Goal: Transaction & Acquisition: Purchase product/service

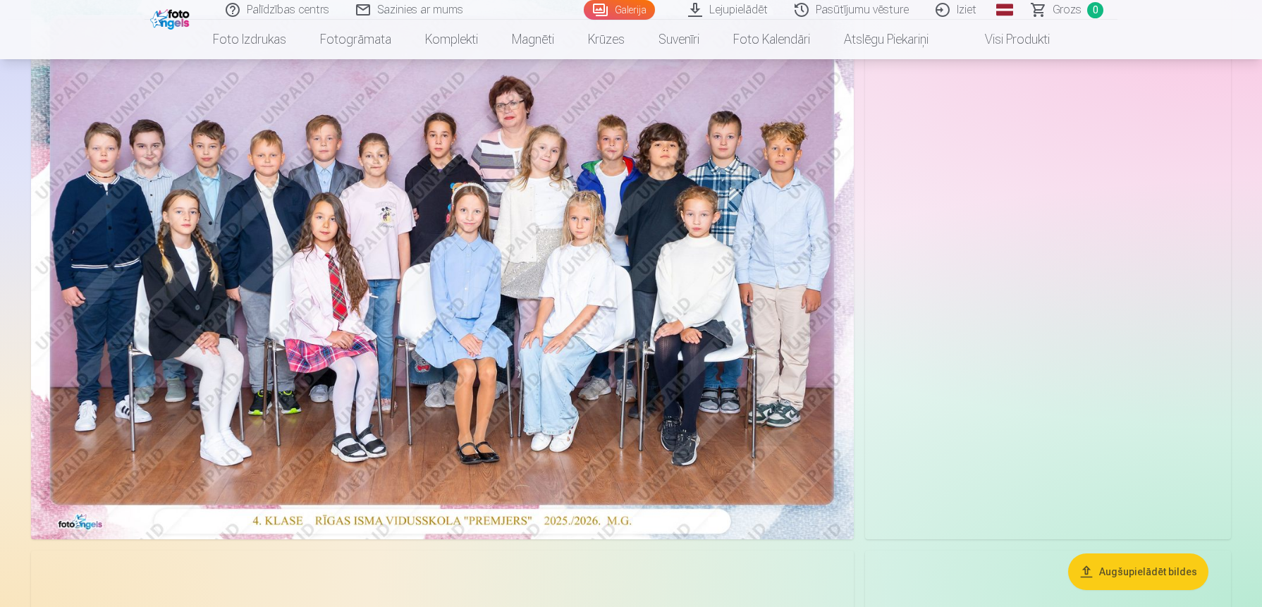
scroll to position [163, 0]
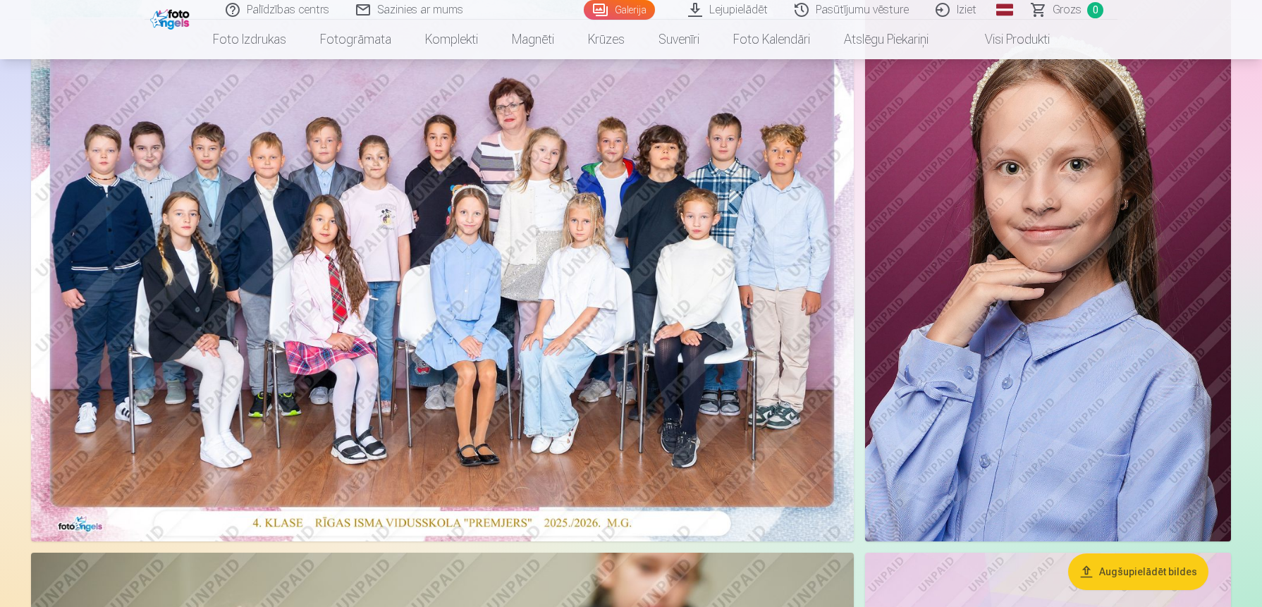
click at [467, 322] on img at bounding box center [442, 266] width 823 height 549
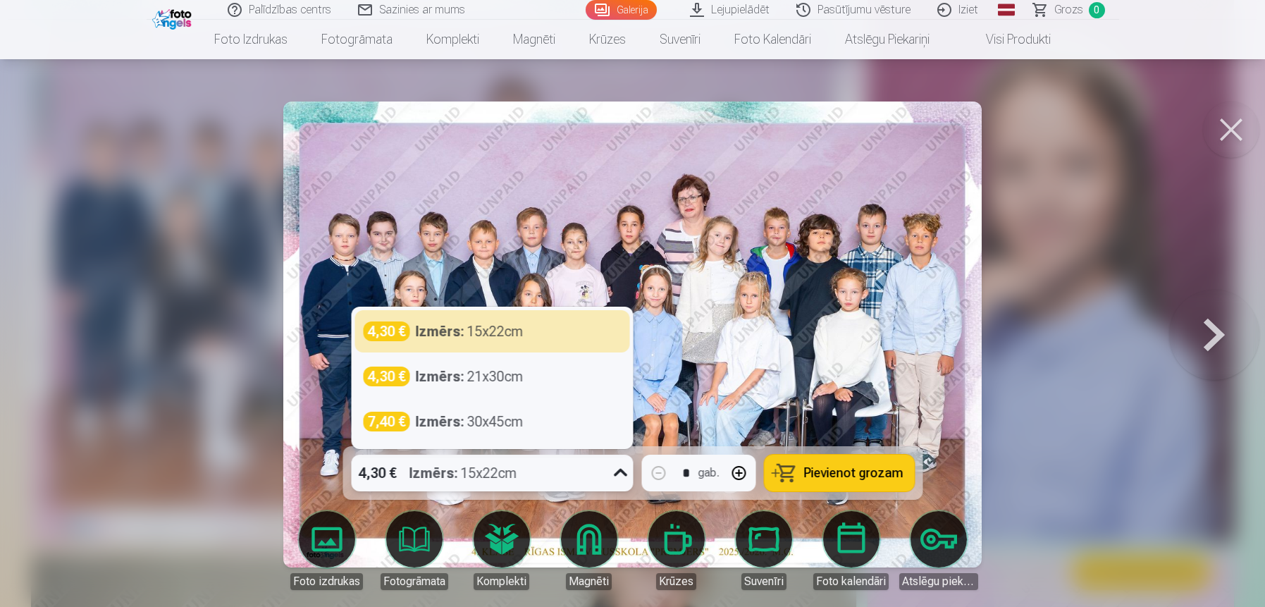
click at [617, 476] on icon at bounding box center [620, 473] width 23 height 23
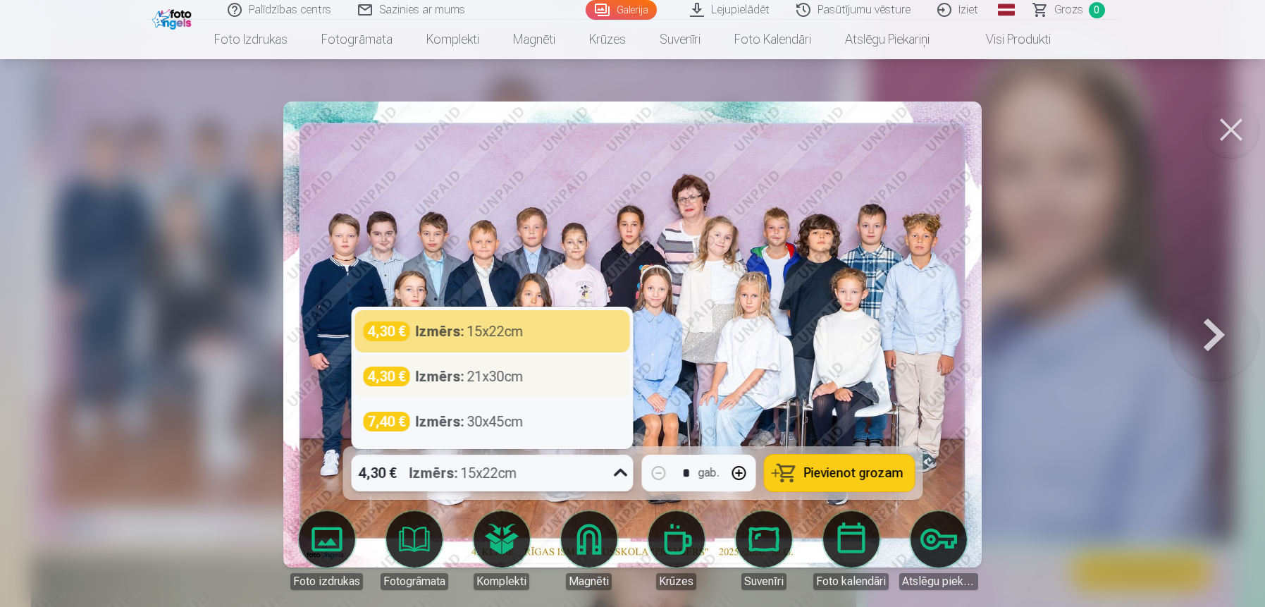
click at [524, 376] on div "4,30 € Izmērs : 21x30cm" at bounding box center [492, 377] width 258 height 20
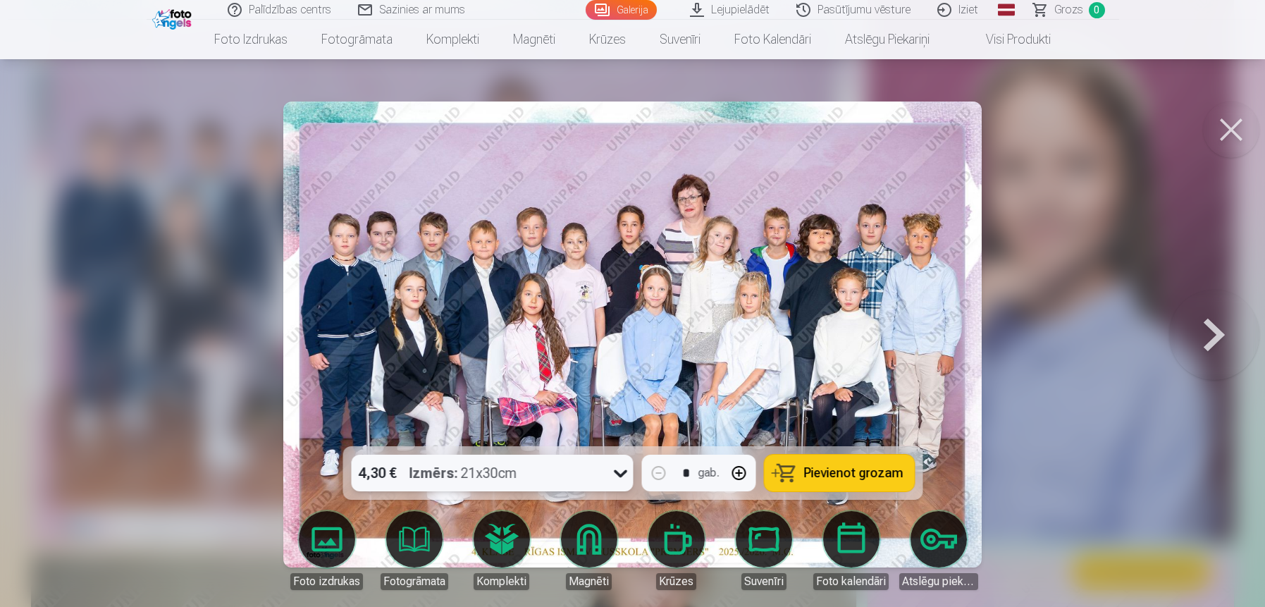
click at [832, 475] on span "Pievienot grozam" at bounding box center [853, 473] width 99 height 13
click at [1214, 340] on button at bounding box center [1214, 334] width 90 height 195
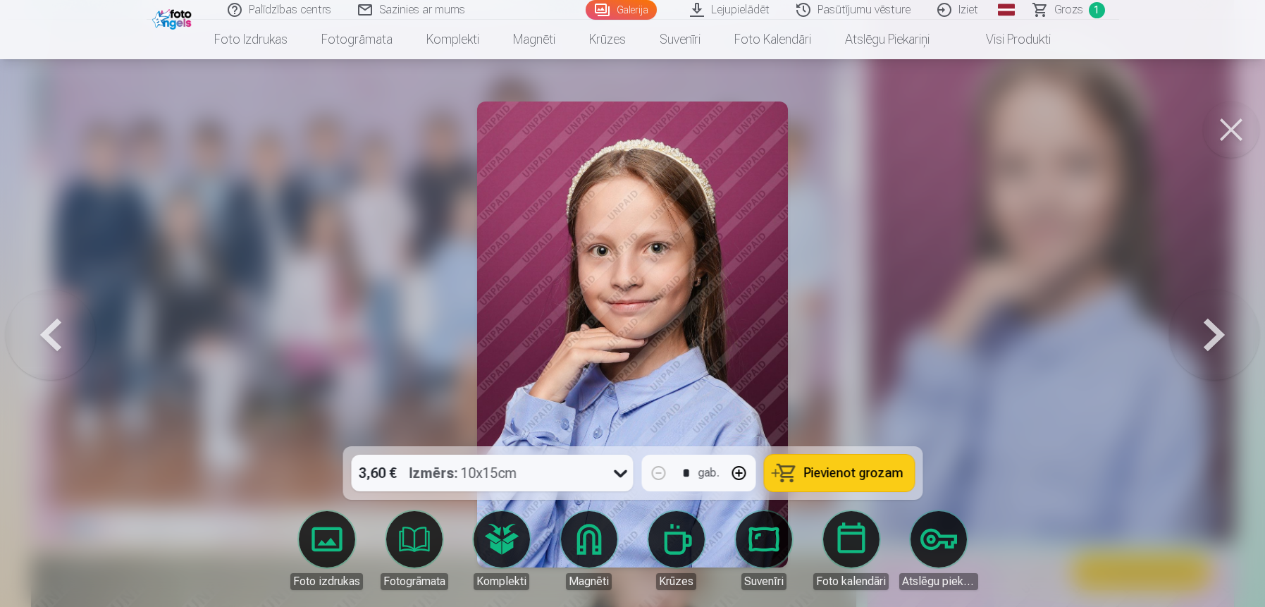
click at [1214, 340] on button at bounding box center [1214, 334] width 90 height 195
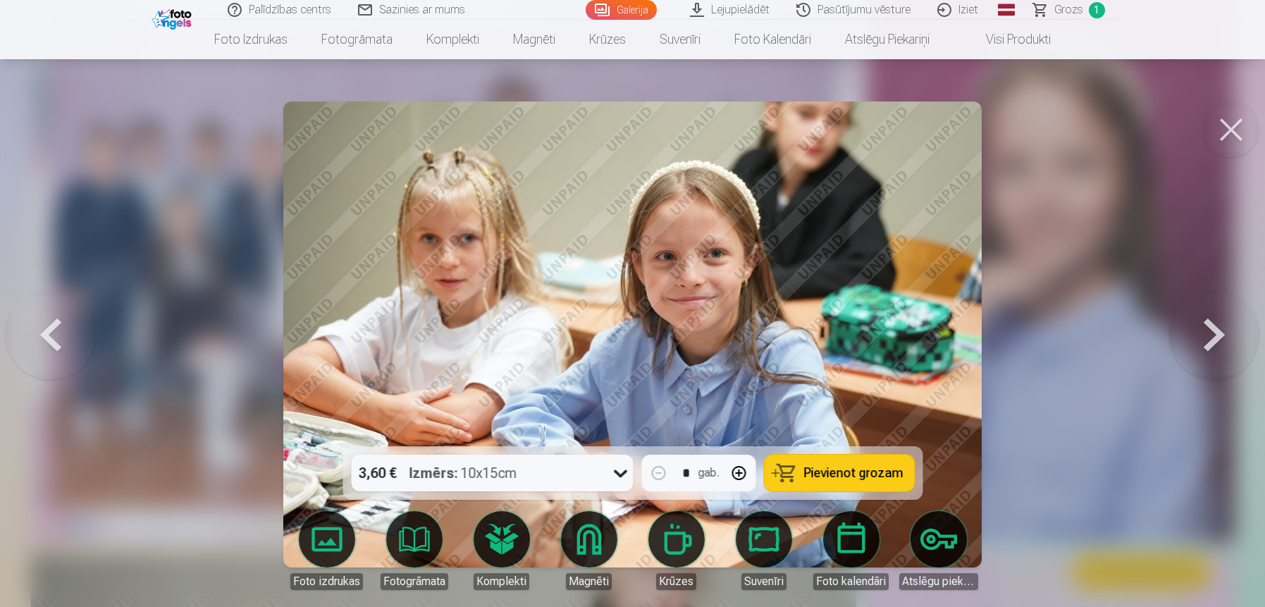
click at [1214, 340] on button at bounding box center [1214, 334] width 90 height 195
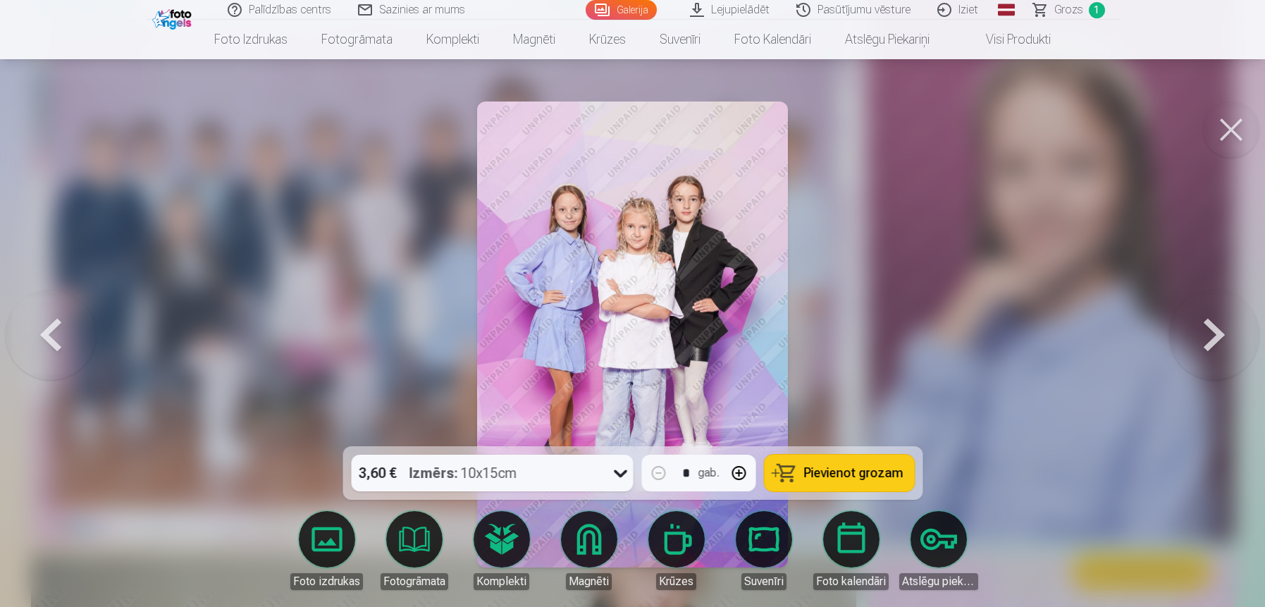
click at [1214, 340] on button at bounding box center [1214, 334] width 90 height 195
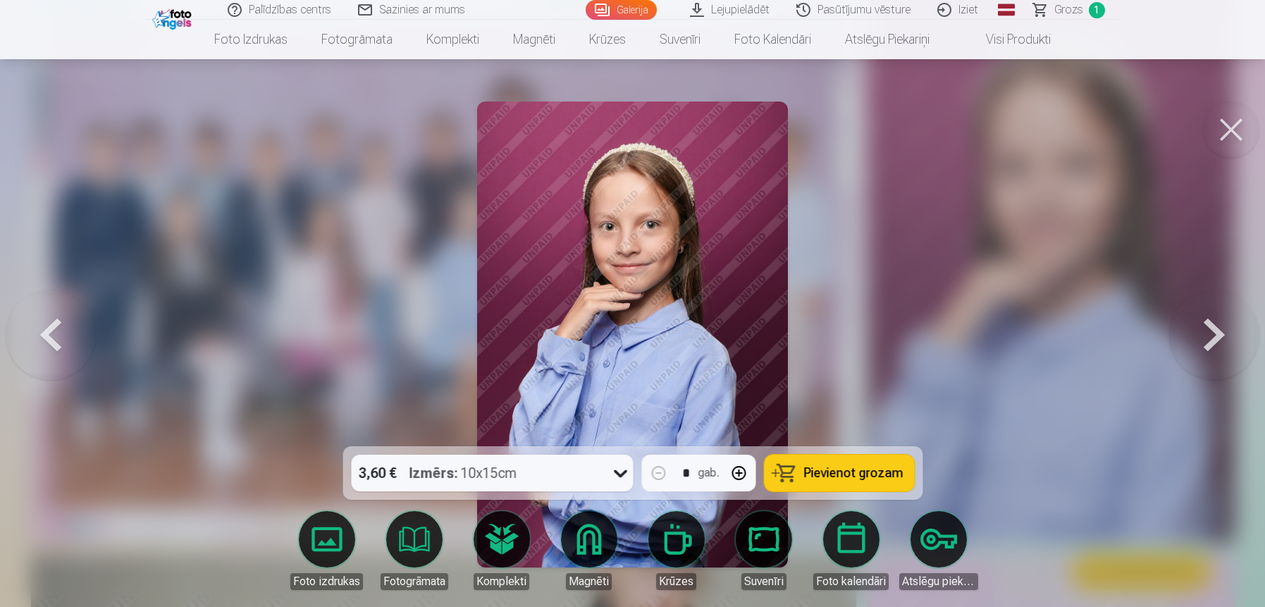
click at [1214, 340] on button at bounding box center [1214, 334] width 90 height 195
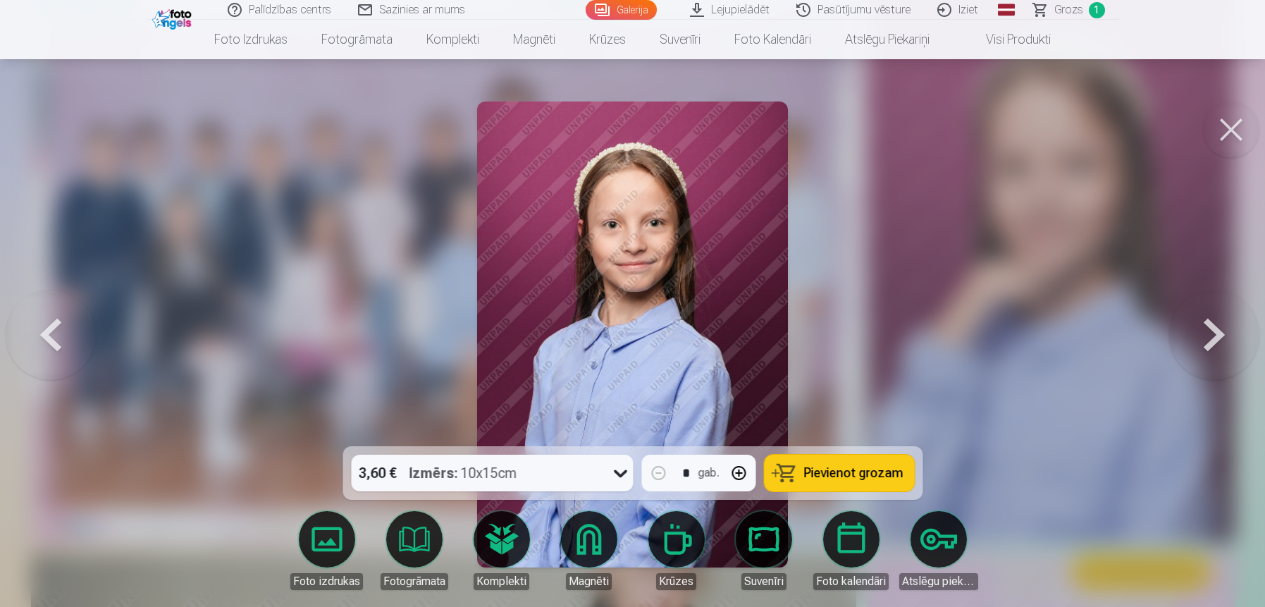
click at [1214, 340] on button at bounding box center [1214, 334] width 90 height 195
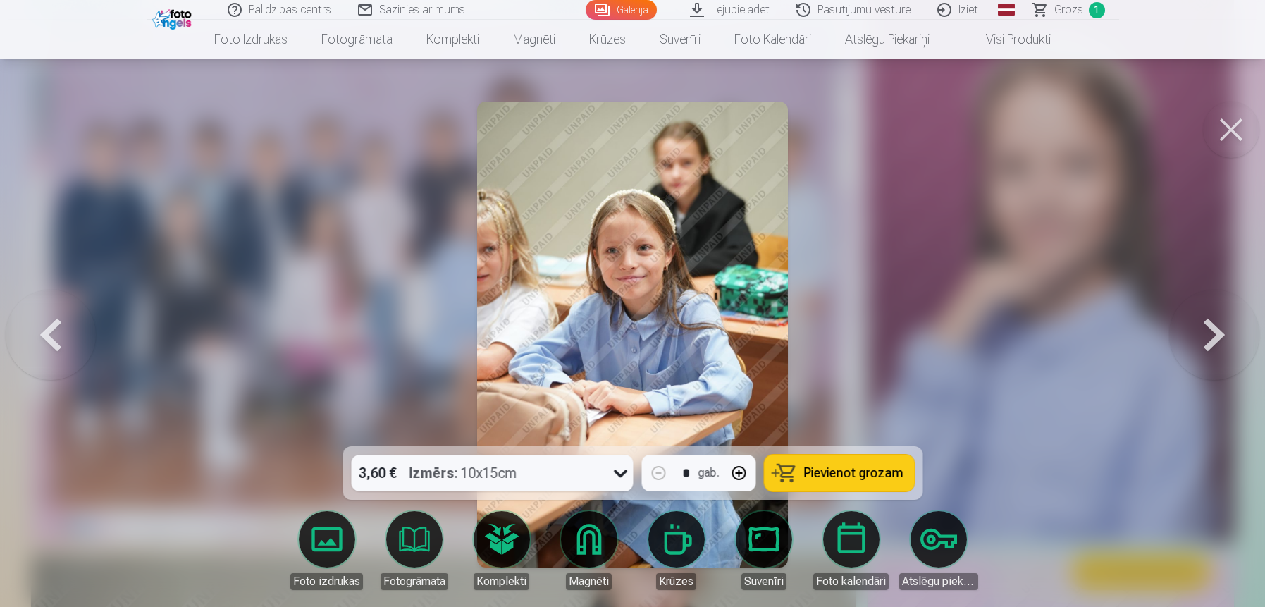
click at [1214, 340] on button at bounding box center [1214, 334] width 90 height 195
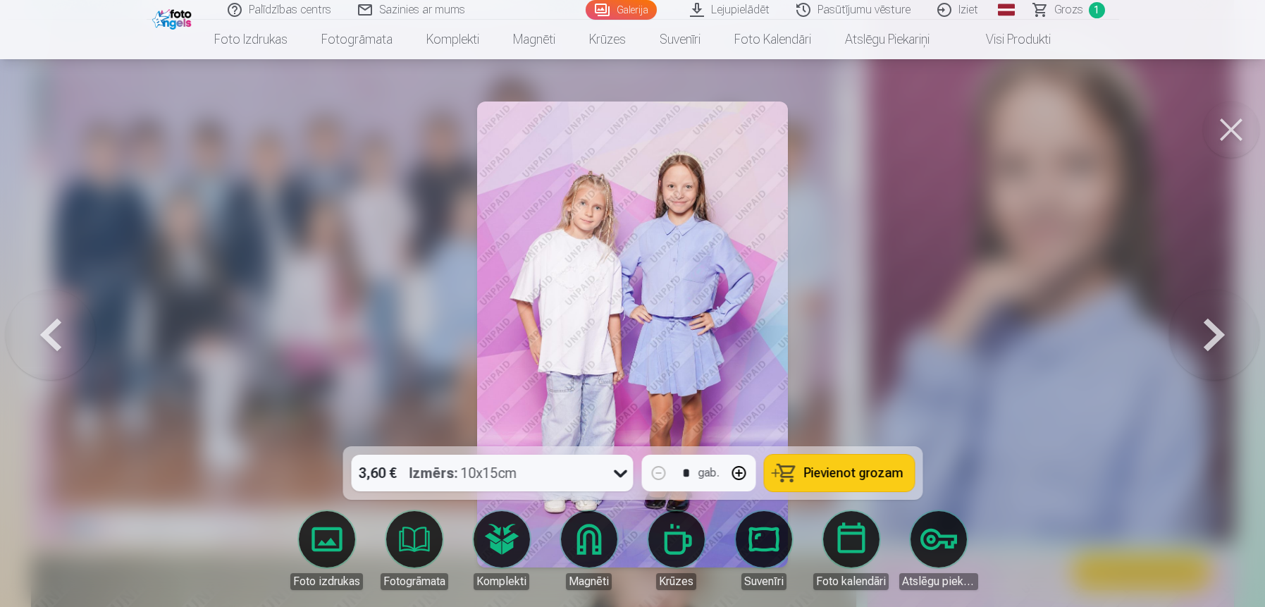
click at [1214, 340] on button at bounding box center [1214, 334] width 90 height 195
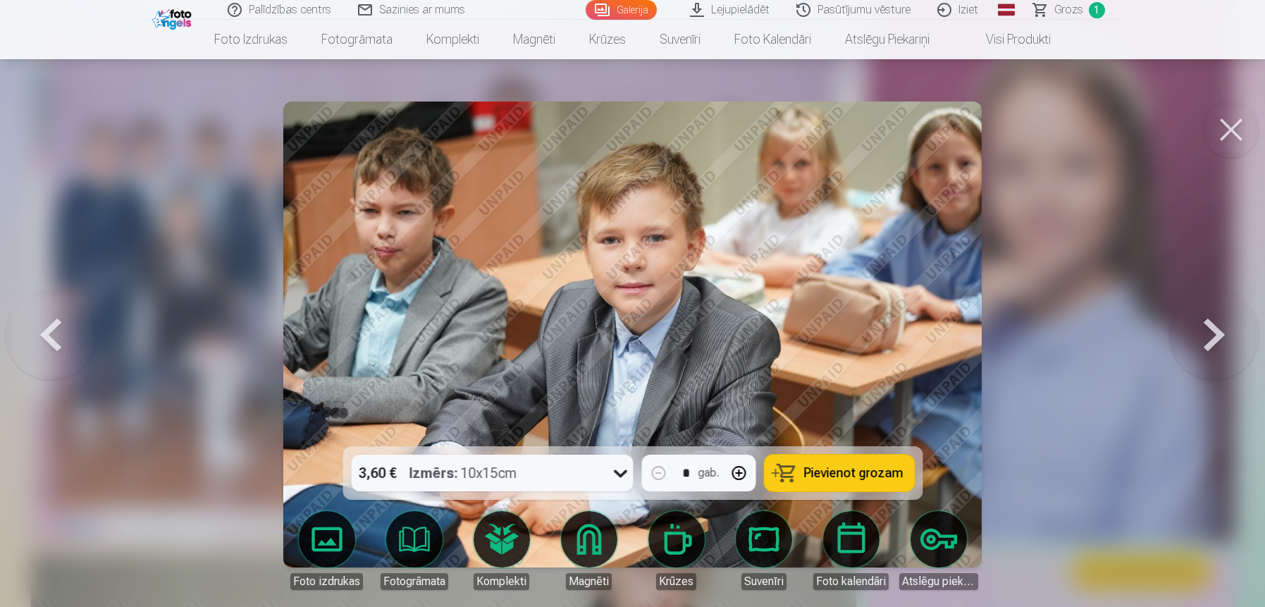
click at [54, 329] on button at bounding box center [51, 334] width 90 height 195
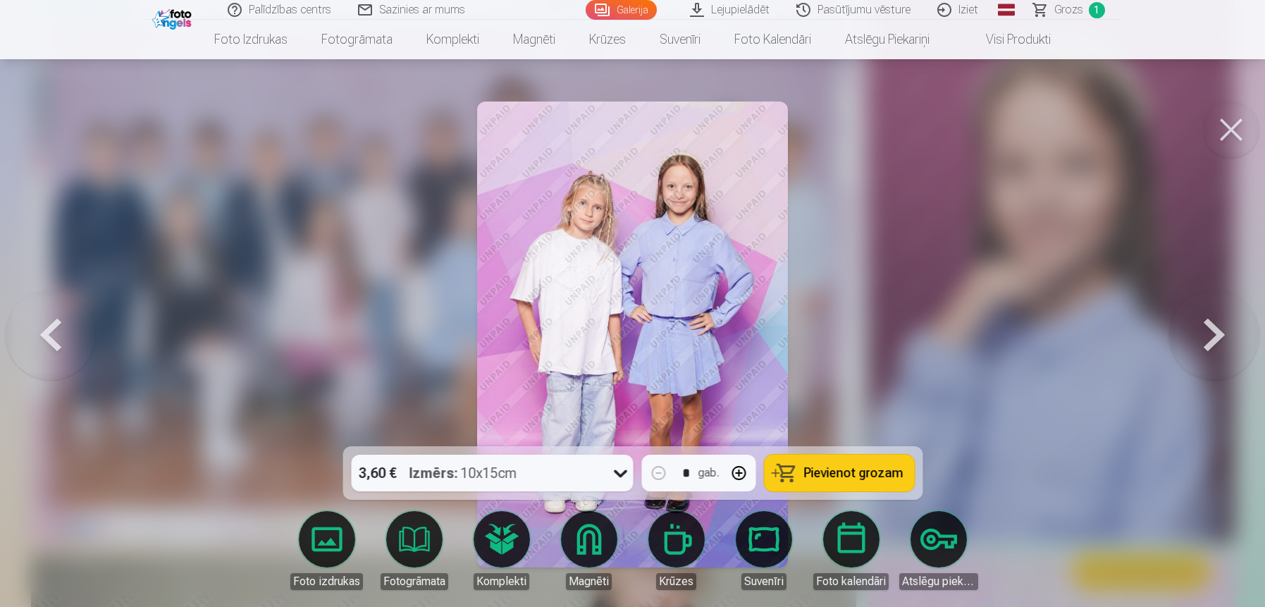
click at [619, 471] on icon at bounding box center [620, 473] width 23 height 23
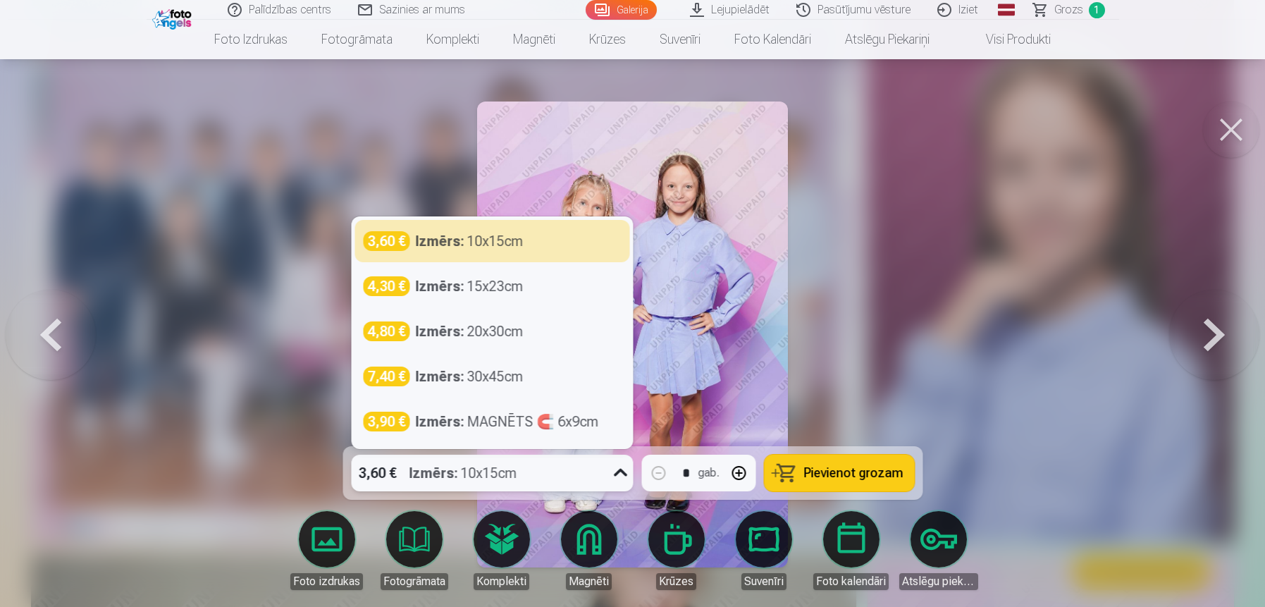
click at [619, 471] on icon at bounding box center [620, 473] width 23 height 23
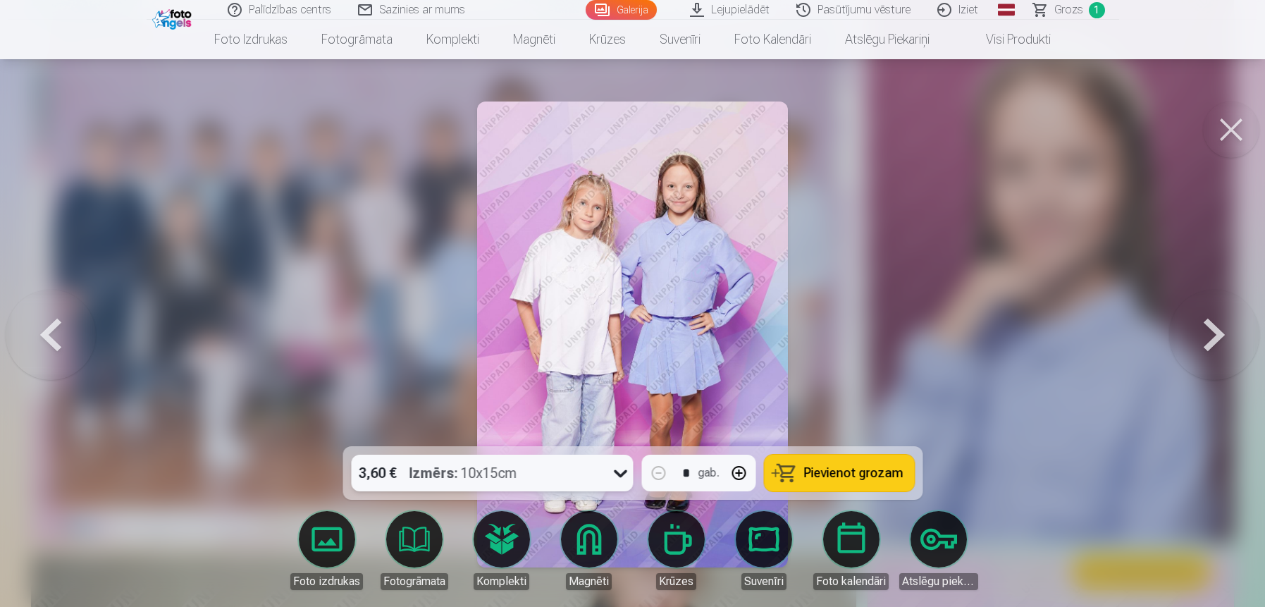
click at [844, 473] on span "Pievienot grozam" at bounding box center [853, 473] width 99 height 13
click at [1209, 338] on button at bounding box center [1214, 334] width 90 height 195
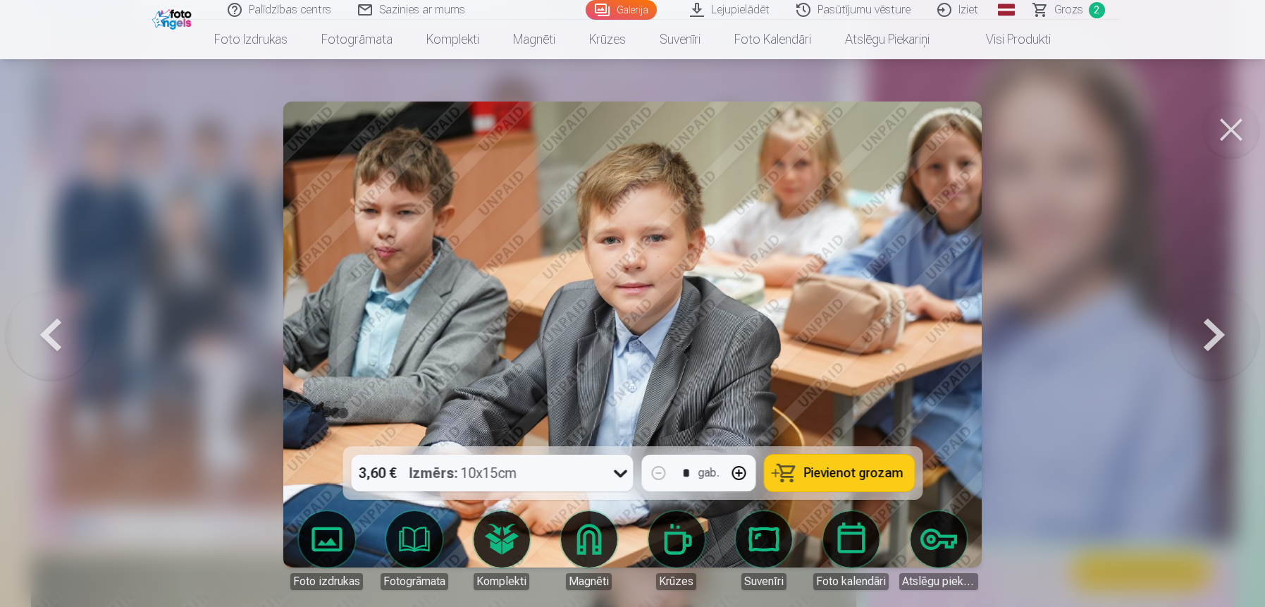
click at [1209, 338] on button at bounding box center [1214, 334] width 90 height 195
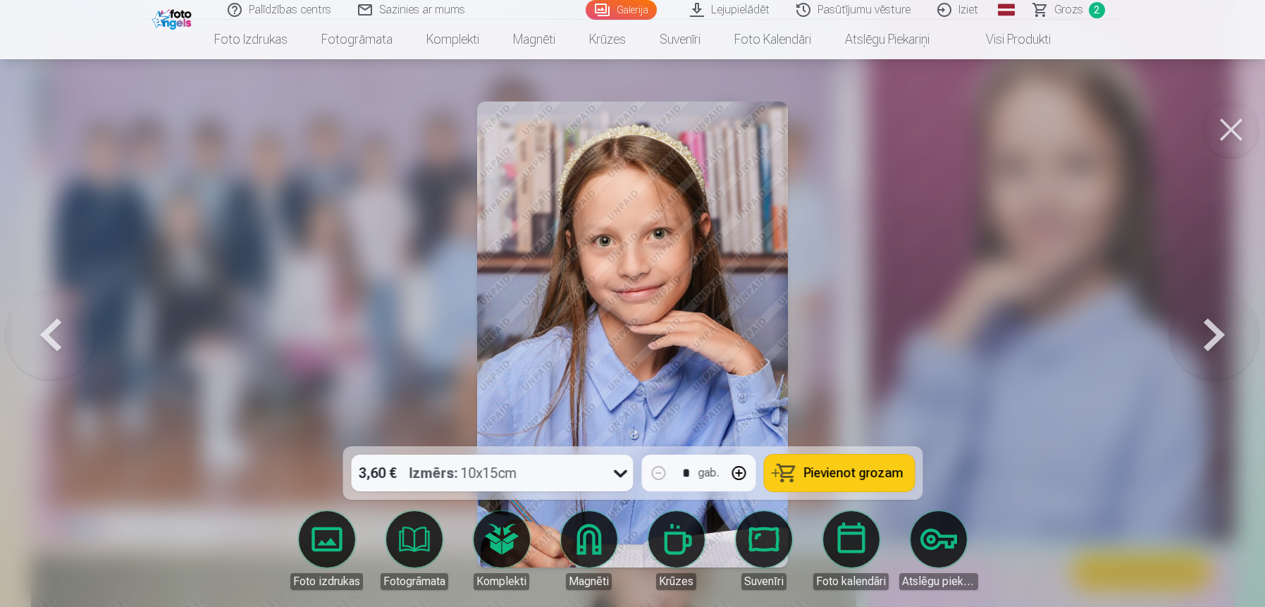
click at [1209, 338] on button at bounding box center [1214, 334] width 90 height 195
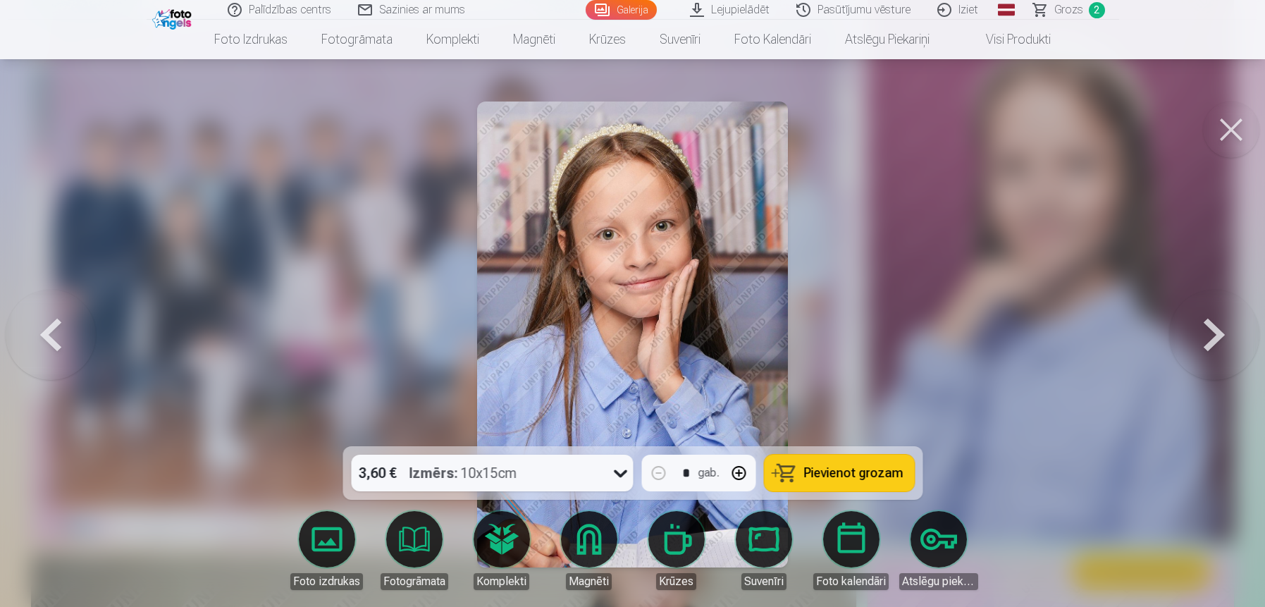
click at [842, 468] on span "Pievienot grozam" at bounding box center [853, 473] width 99 height 13
click at [1210, 338] on button at bounding box center [1214, 334] width 90 height 195
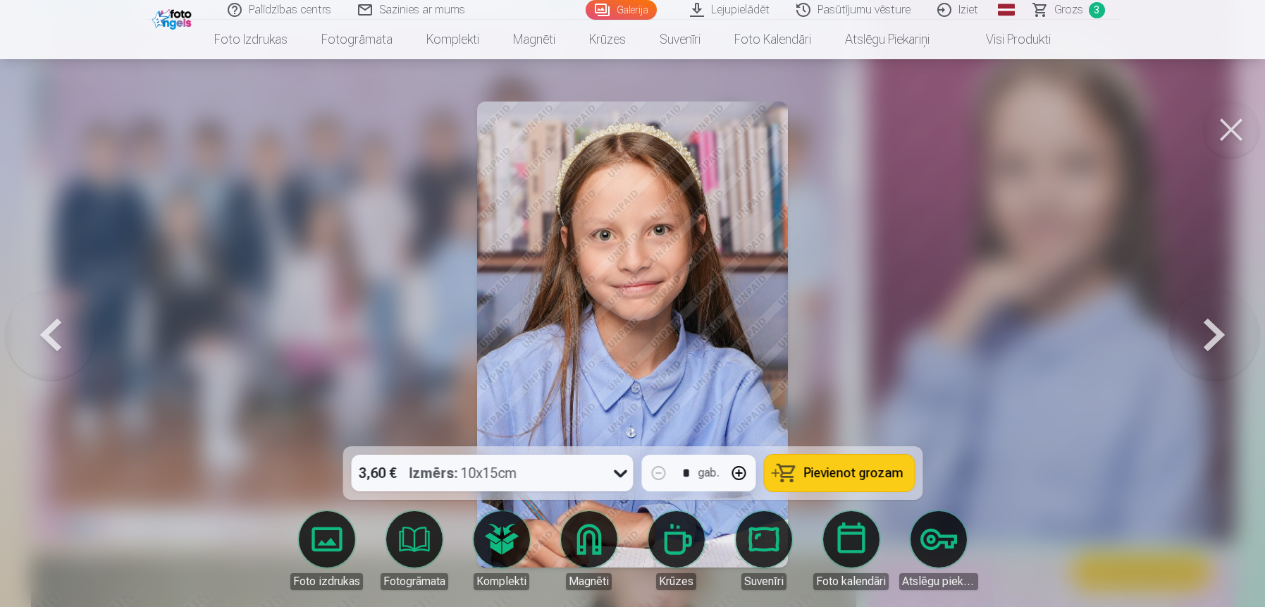
click at [1210, 338] on button at bounding box center [1214, 334] width 90 height 195
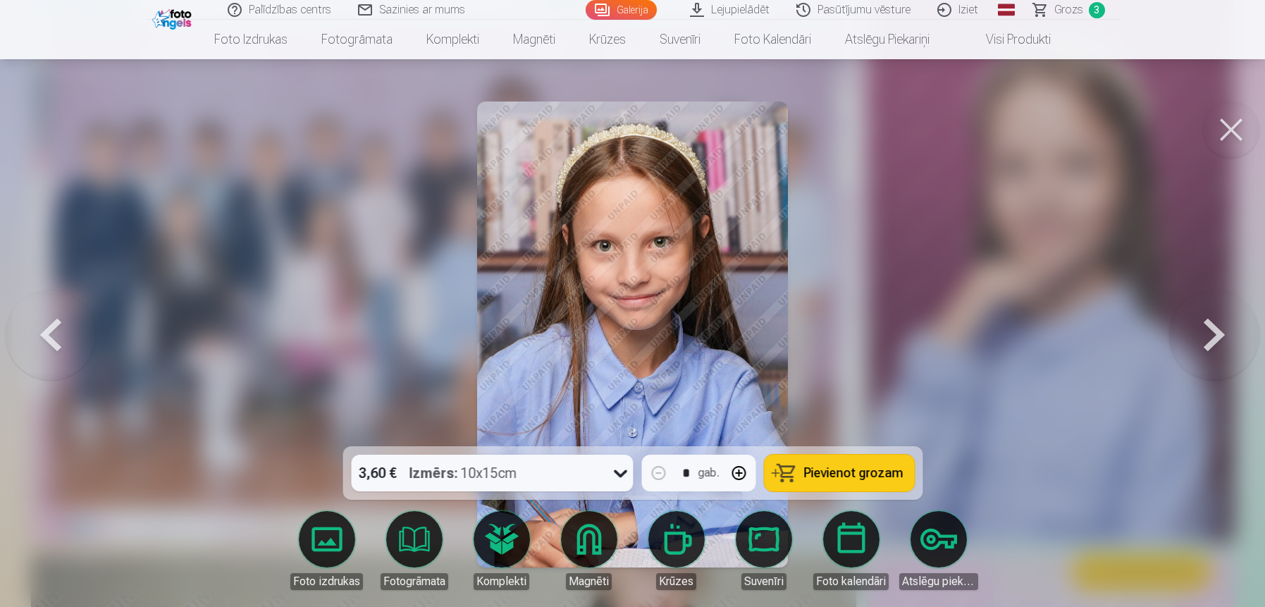
click at [1210, 338] on button at bounding box center [1214, 334] width 90 height 195
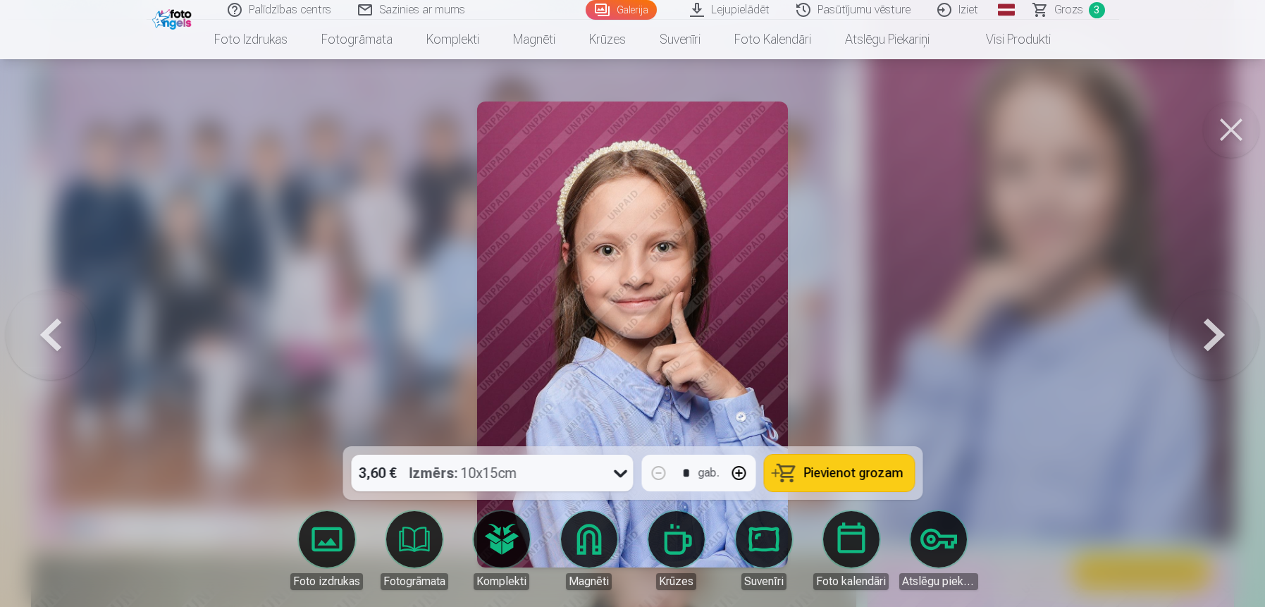
click at [1210, 338] on button at bounding box center [1214, 334] width 90 height 195
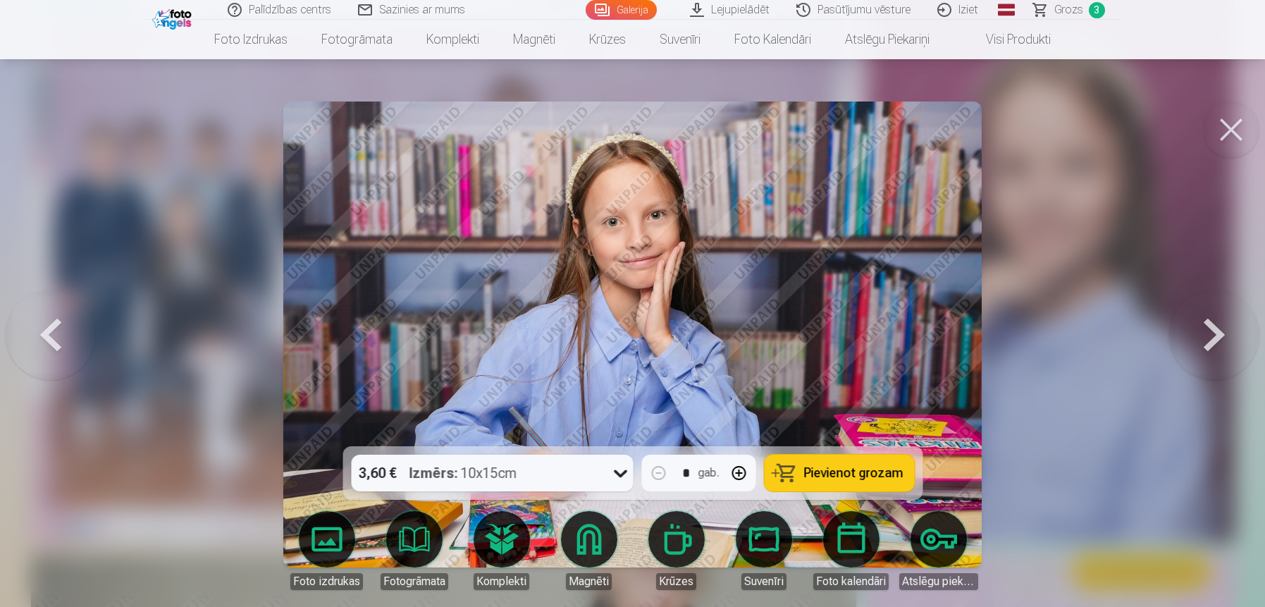
click at [1210, 338] on button at bounding box center [1214, 334] width 90 height 195
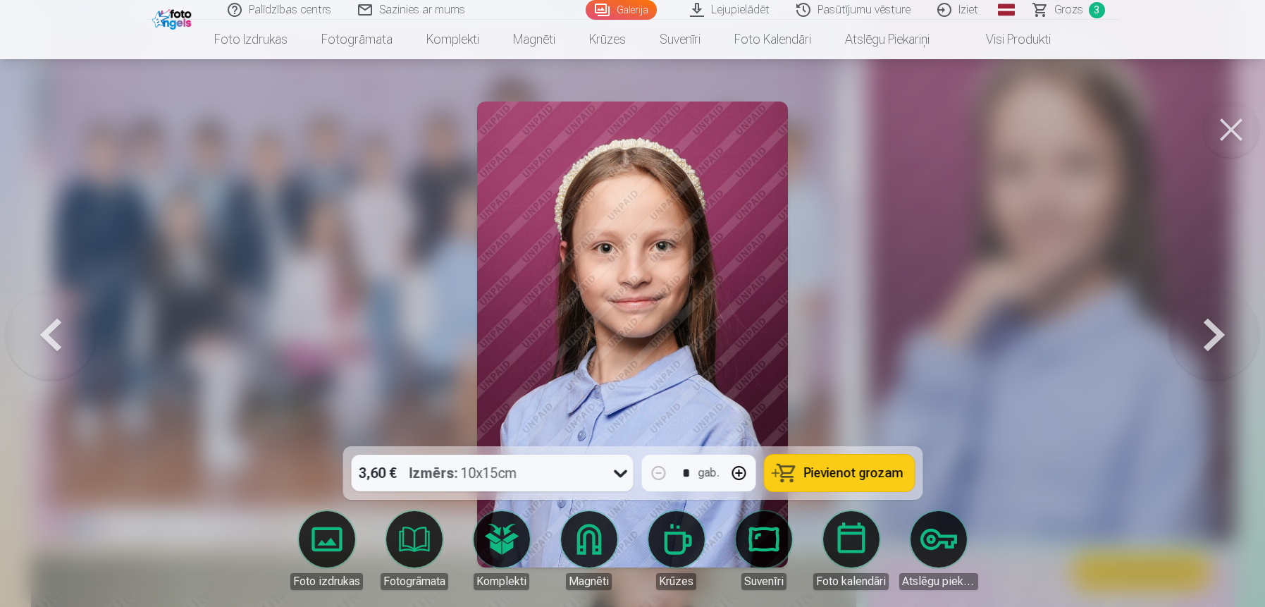
click at [1210, 338] on button at bounding box center [1214, 334] width 90 height 195
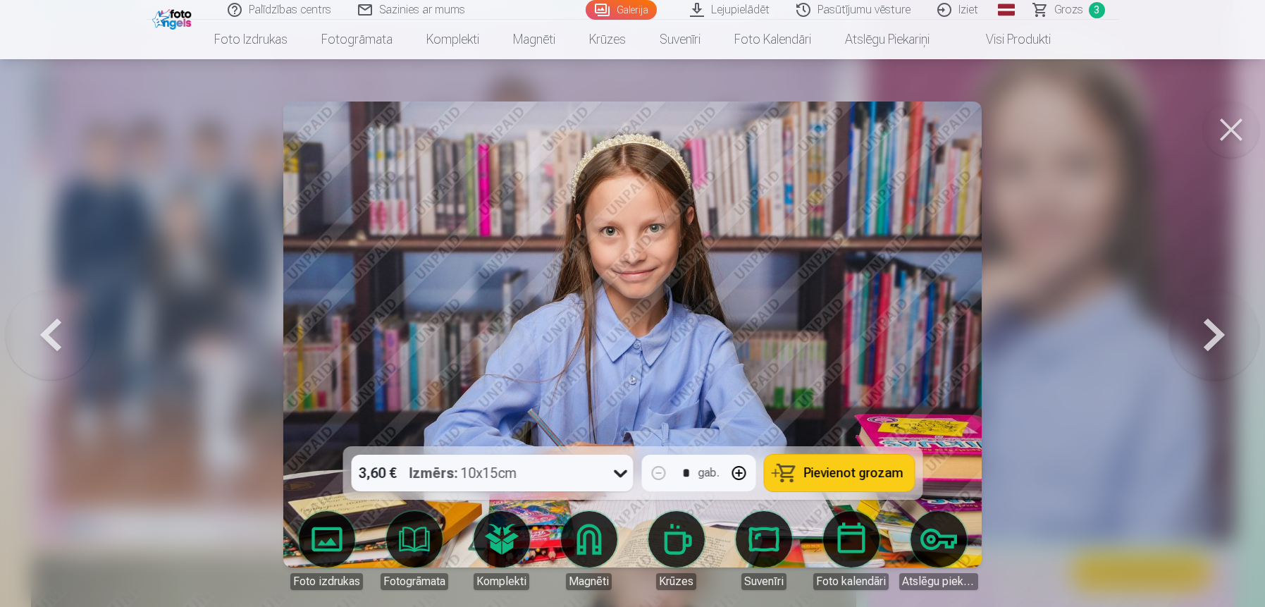
click at [818, 471] on span "Pievienot grozam" at bounding box center [853, 473] width 99 height 13
click at [1213, 336] on button at bounding box center [1214, 334] width 90 height 195
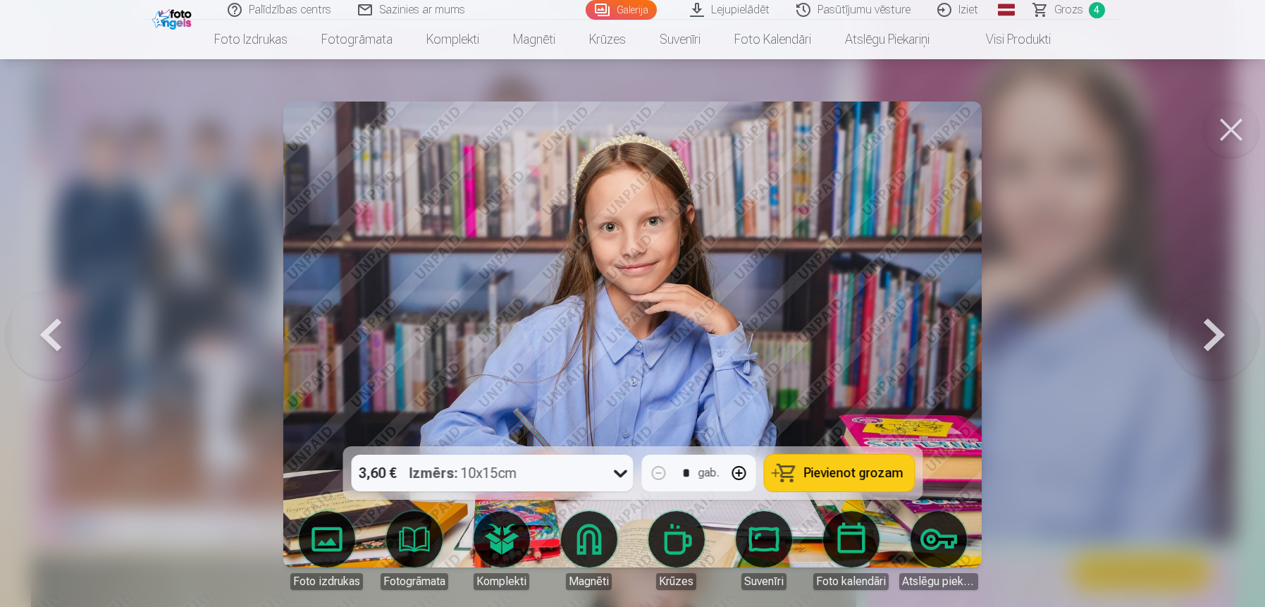
click at [1213, 336] on button at bounding box center [1214, 334] width 90 height 195
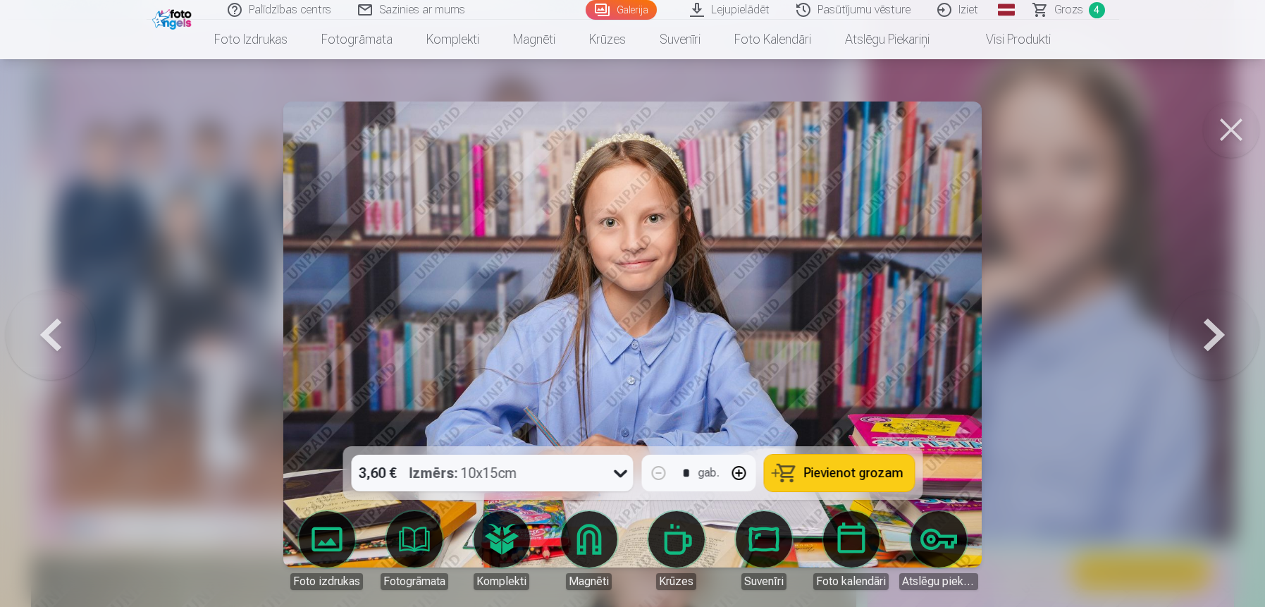
click at [1213, 336] on button at bounding box center [1214, 334] width 90 height 195
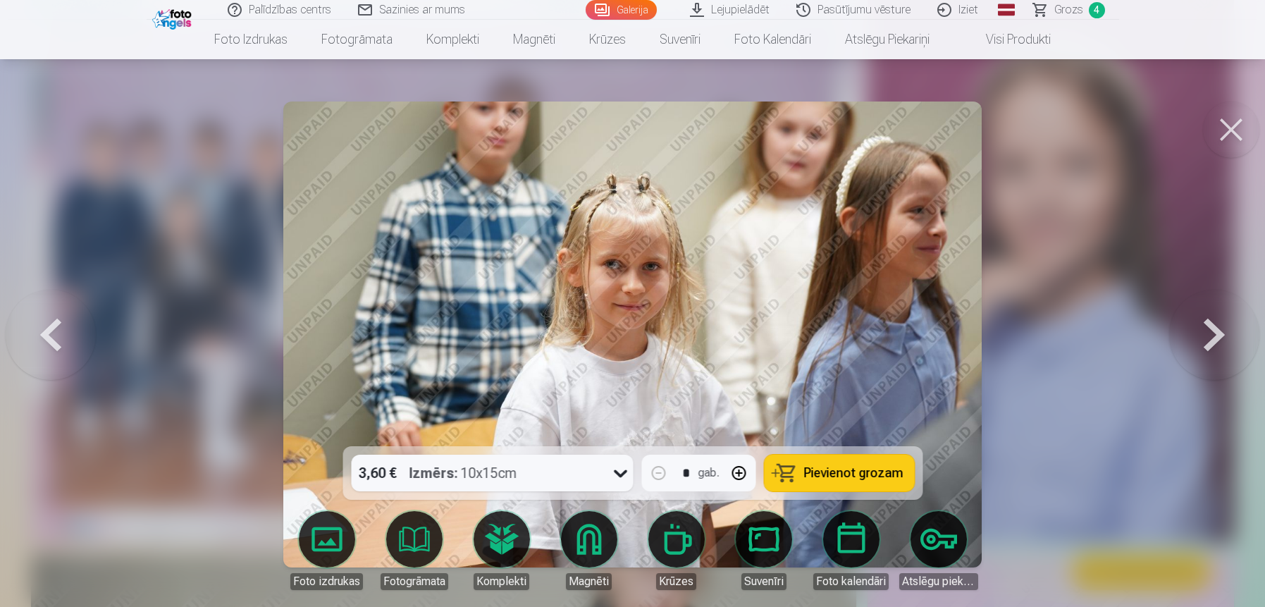
click at [1213, 336] on button at bounding box center [1214, 334] width 90 height 195
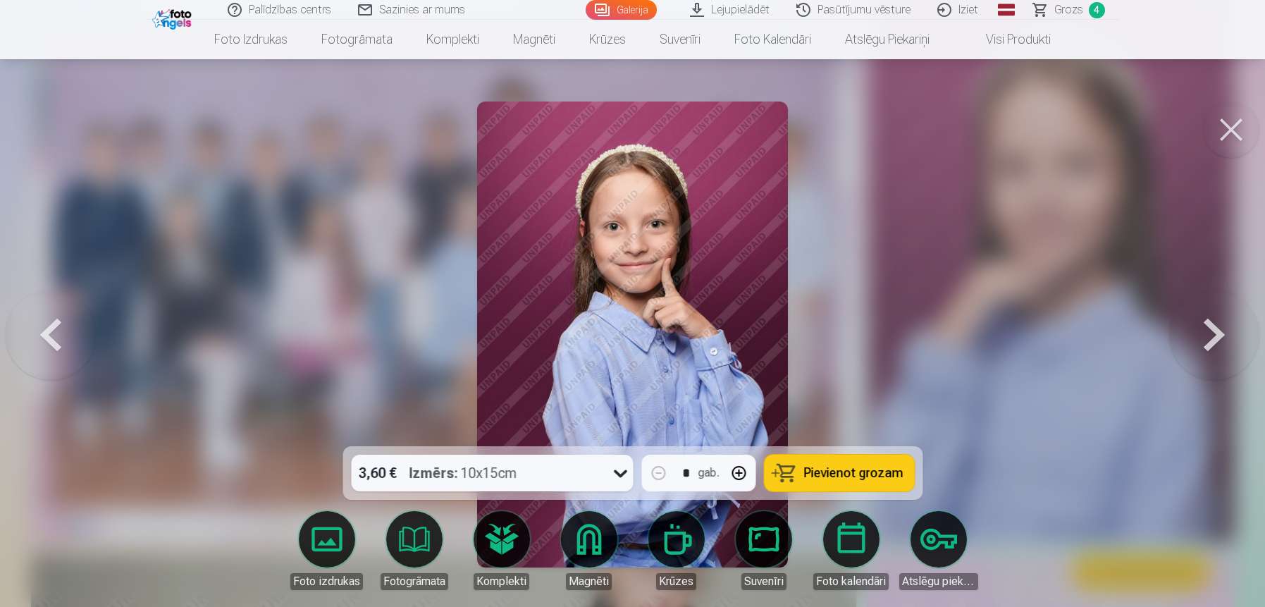
click at [1213, 336] on button at bounding box center [1214, 334] width 90 height 195
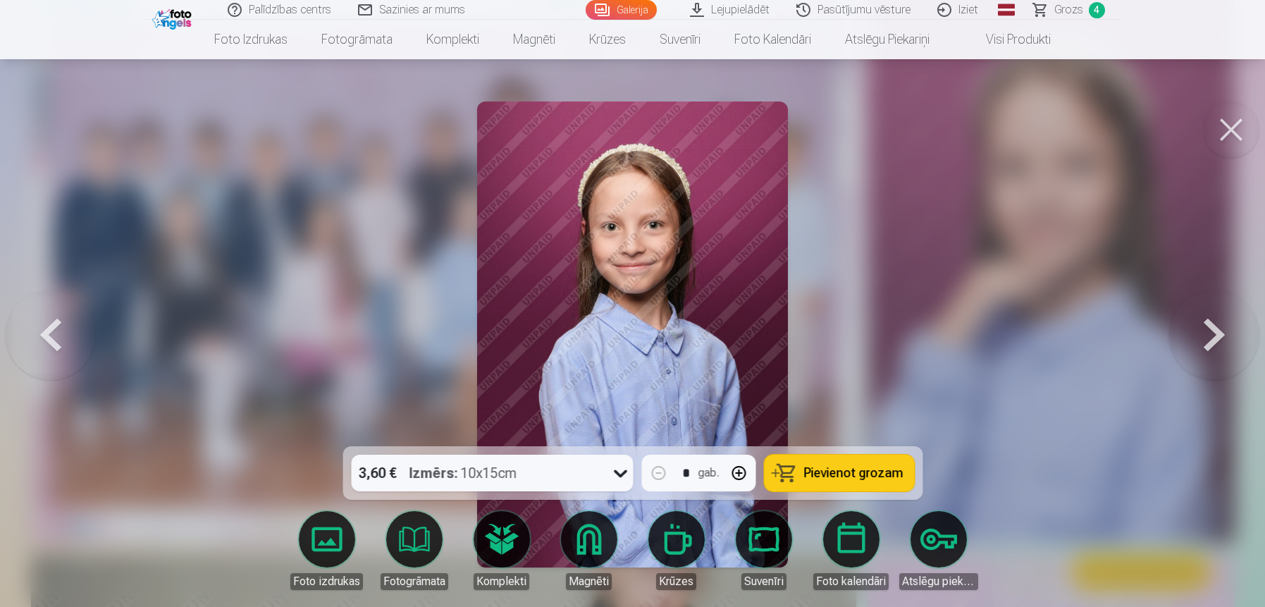
click at [1213, 336] on button at bounding box center [1214, 334] width 90 height 195
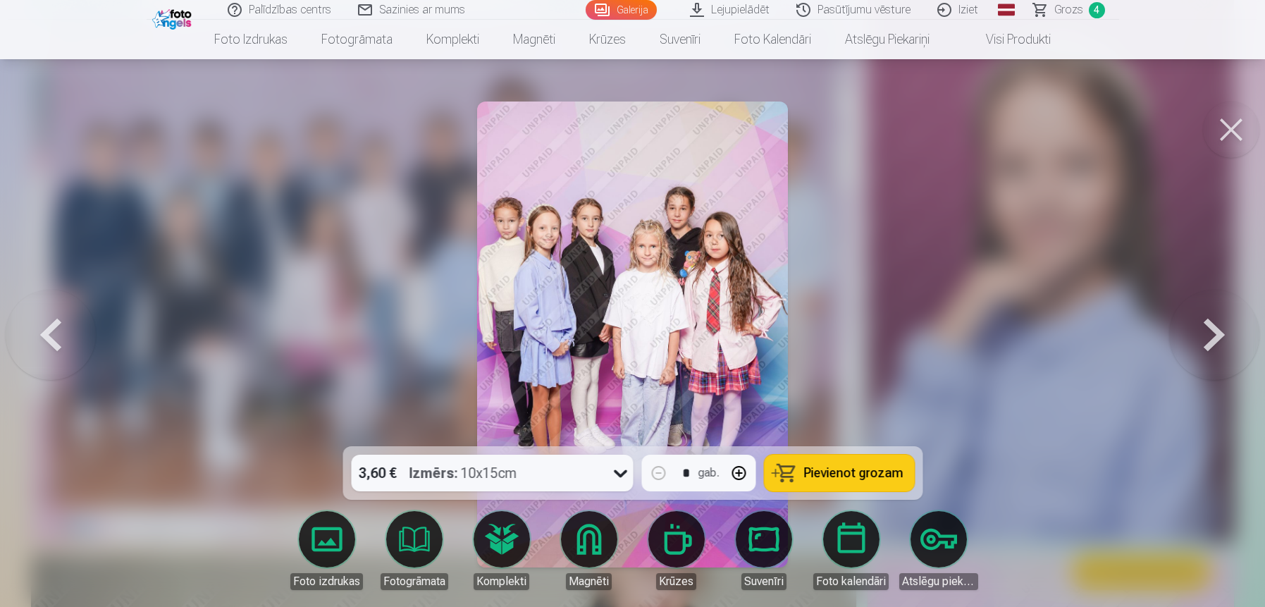
click at [845, 471] on span "Pievienot grozam" at bounding box center [853, 473] width 99 height 13
click at [1212, 336] on button at bounding box center [1214, 334] width 90 height 195
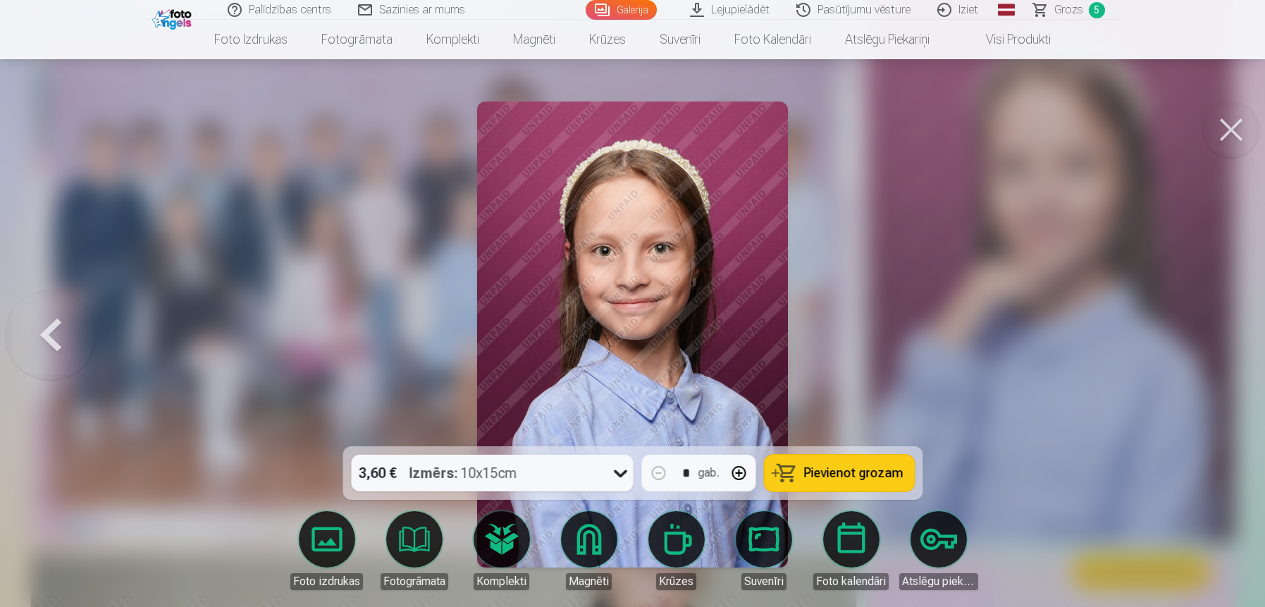
click at [1212, 336] on div at bounding box center [632, 303] width 1265 height 607
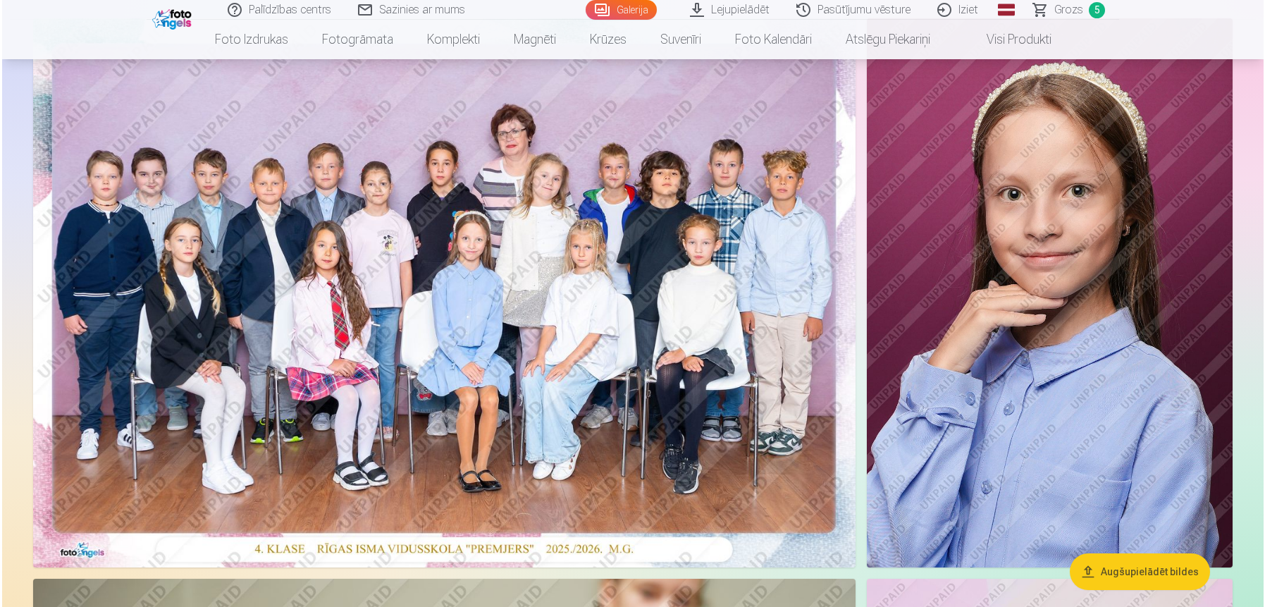
scroll to position [110, 0]
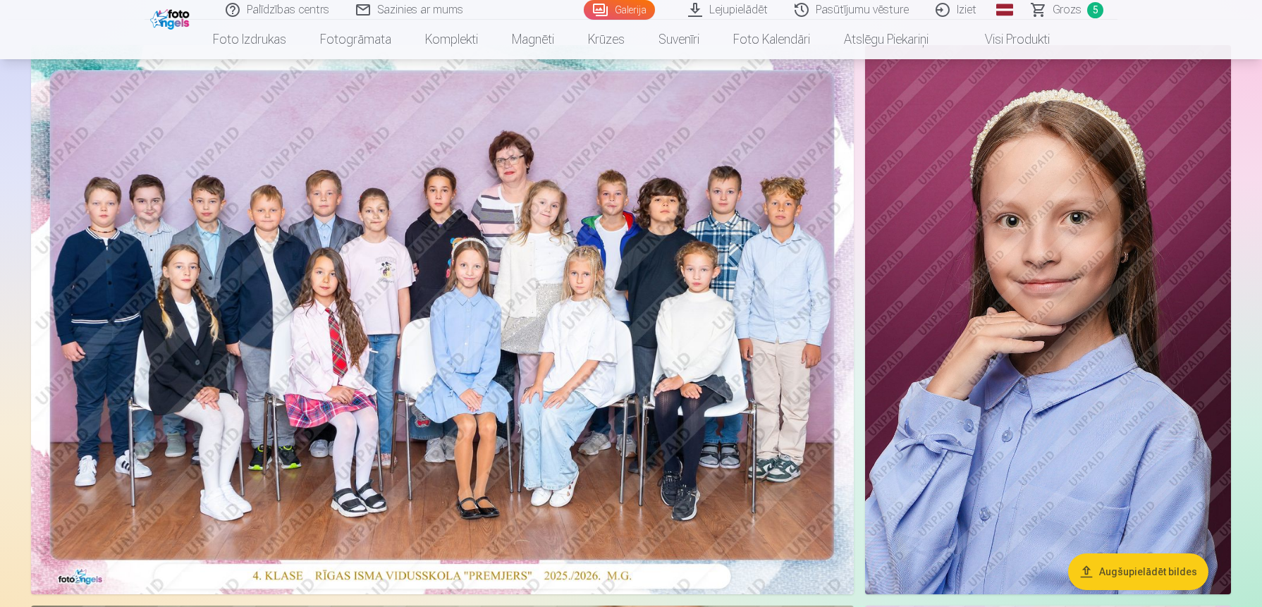
click at [1052, 269] on img at bounding box center [1048, 319] width 366 height 549
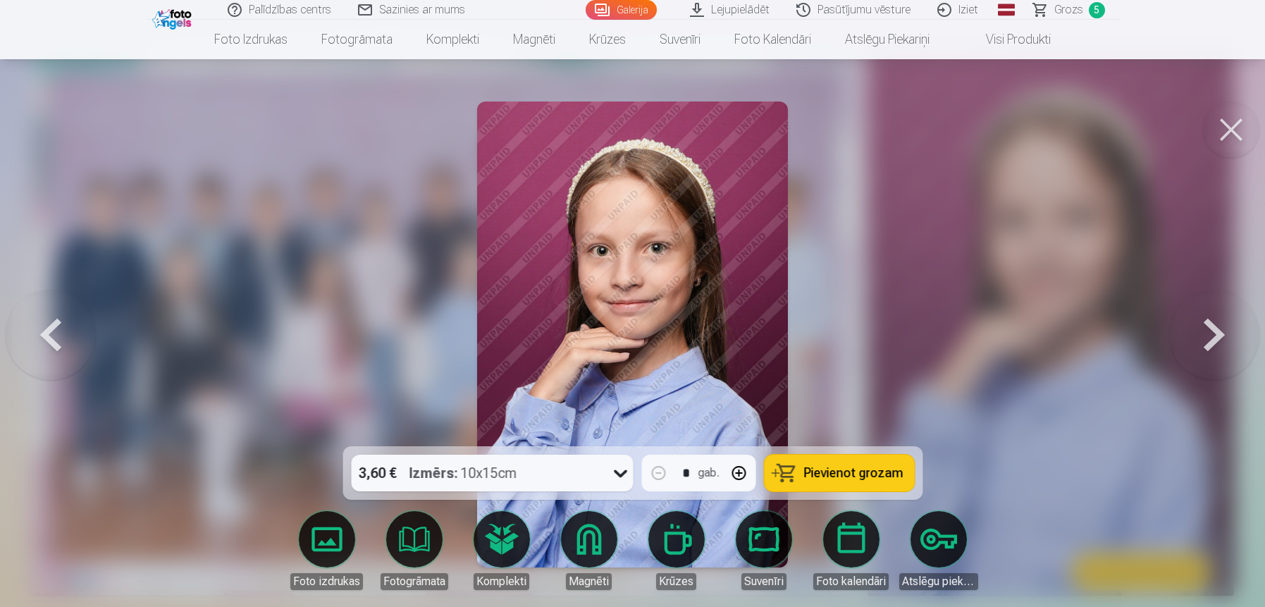
click at [823, 469] on span "Pievienot grozam" at bounding box center [853, 473] width 99 height 13
click at [1217, 339] on button at bounding box center [1214, 334] width 90 height 195
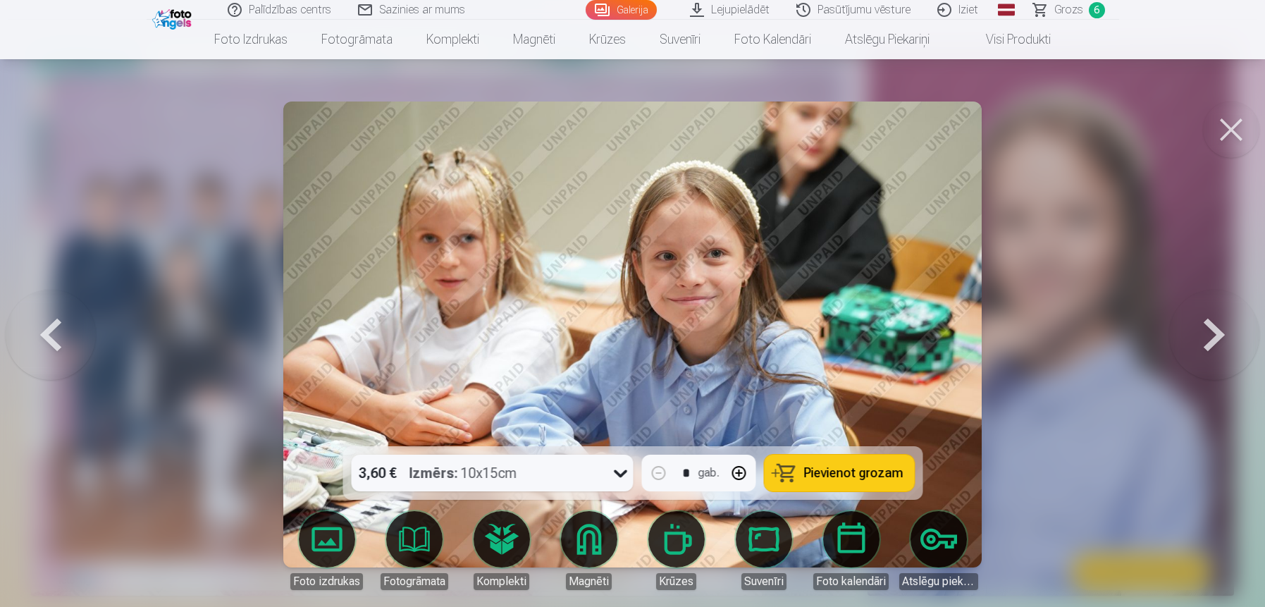
click at [1217, 339] on button at bounding box center [1214, 334] width 90 height 195
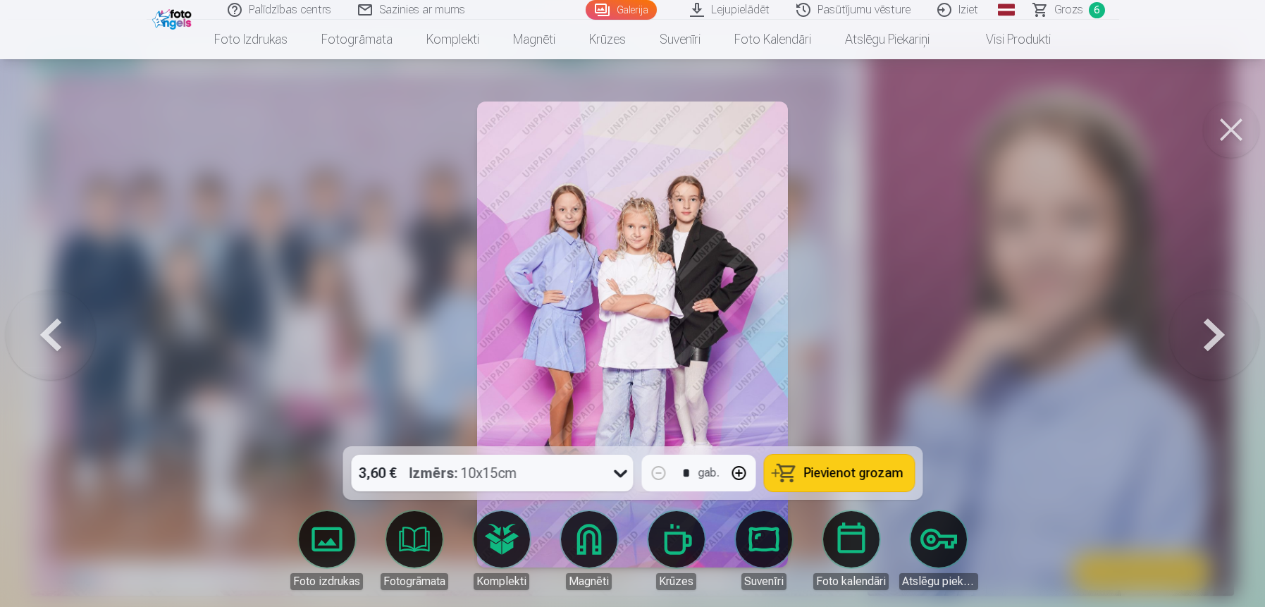
click at [1217, 339] on button at bounding box center [1214, 334] width 90 height 195
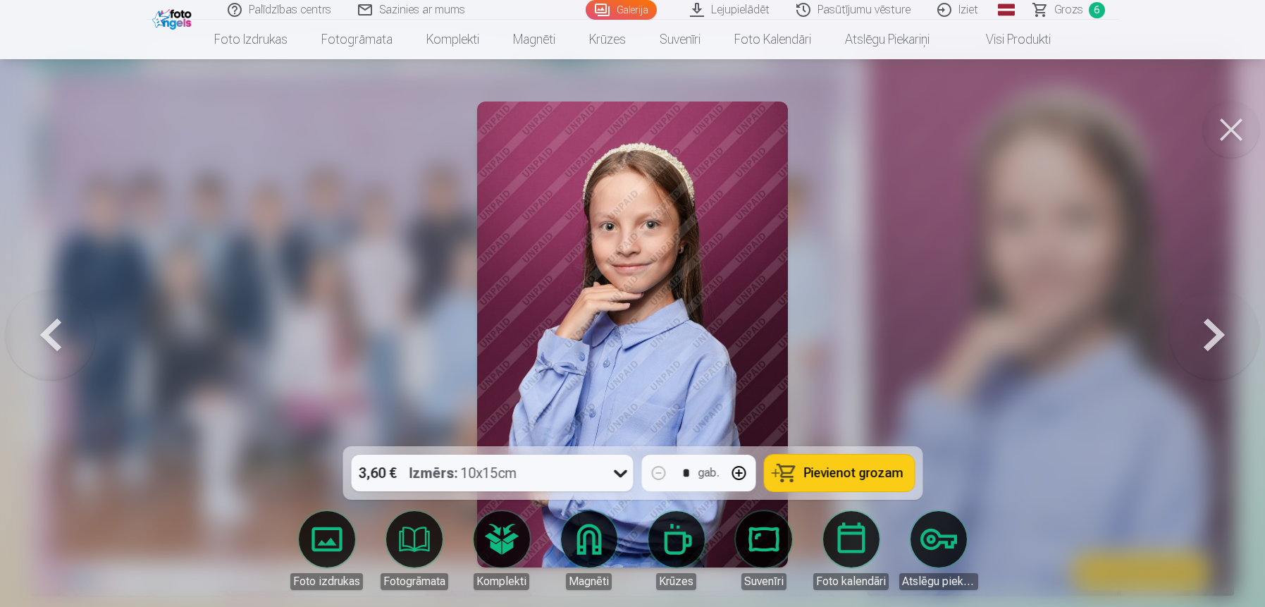
click at [1217, 339] on button at bounding box center [1214, 334] width 90 height 195
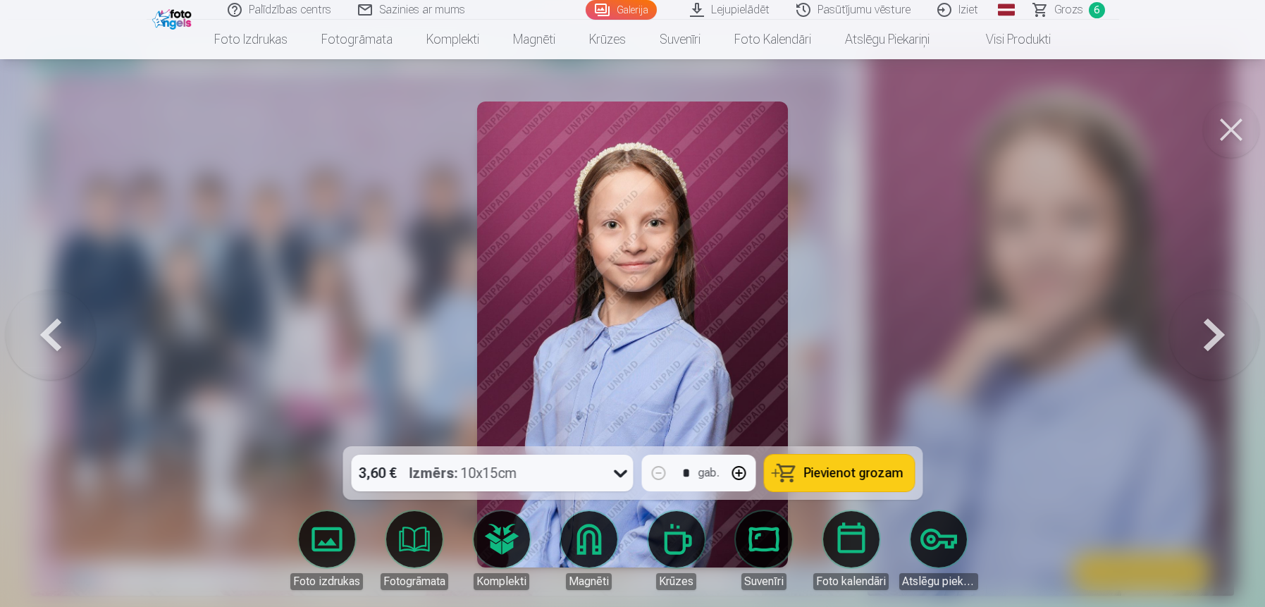
click at [45, 323] on button at bounding box center [51, 334] width 90 height 195
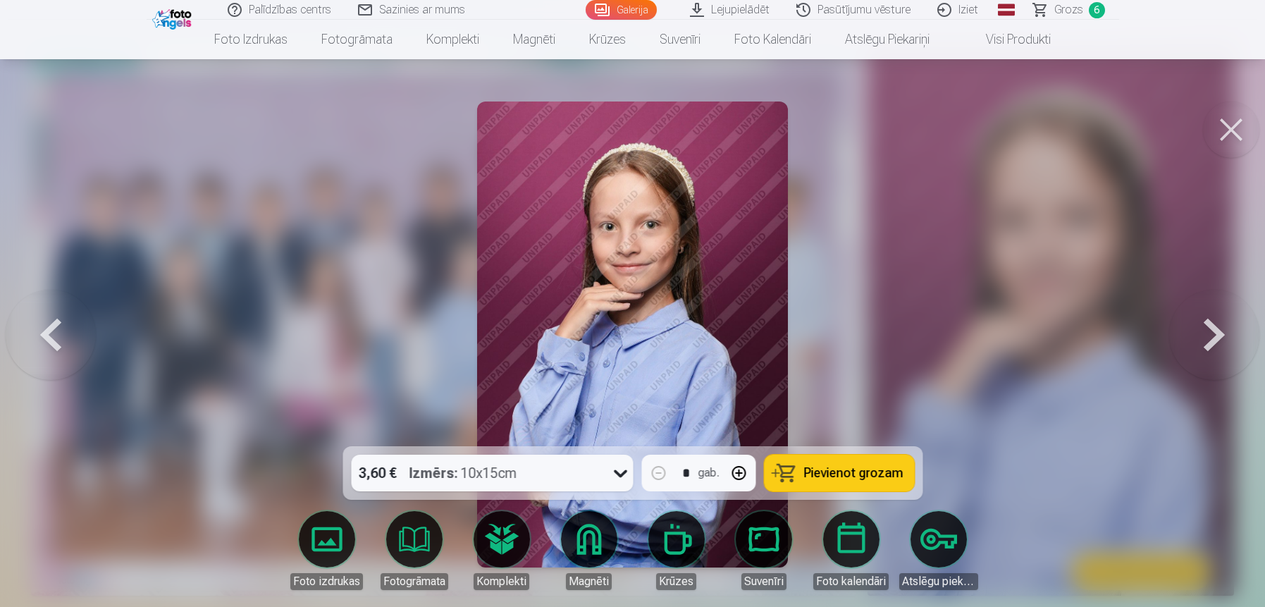
click at [47, 328] on button at bounding box center [51, 334] width 90 height 195
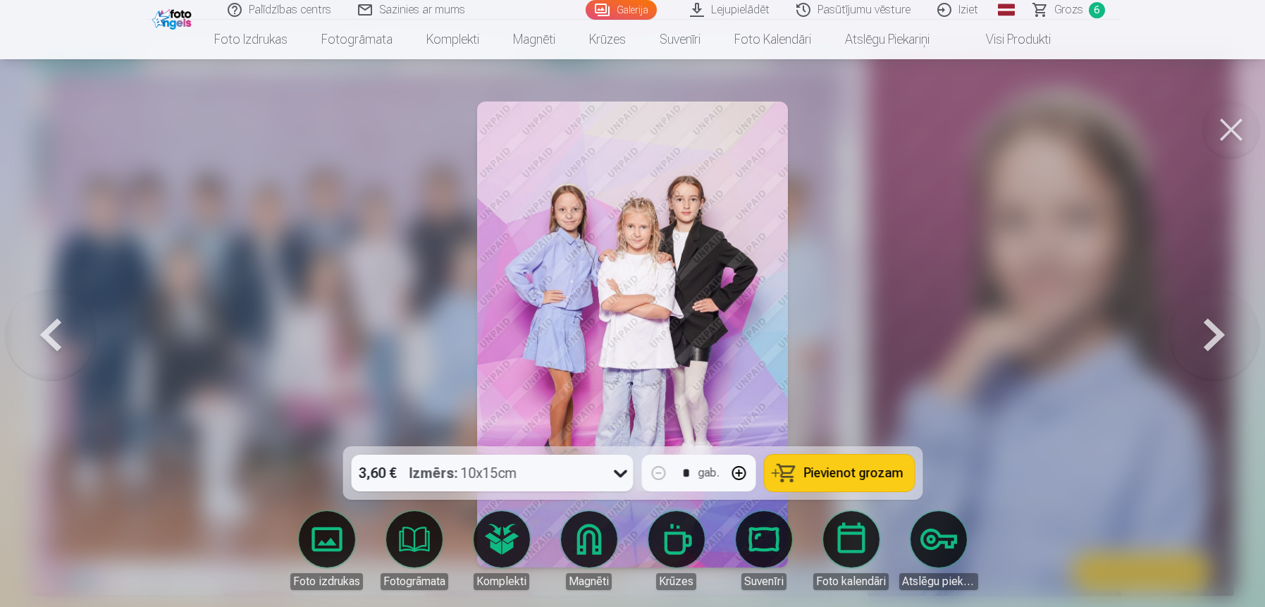
click at [835, 472] on span "Pievienot grozam" at bounding box center [853, 473] width 99 height 13
click at [1068, 9] on span "Grozs" at bounding box center [1068, 9] width 29 height 17
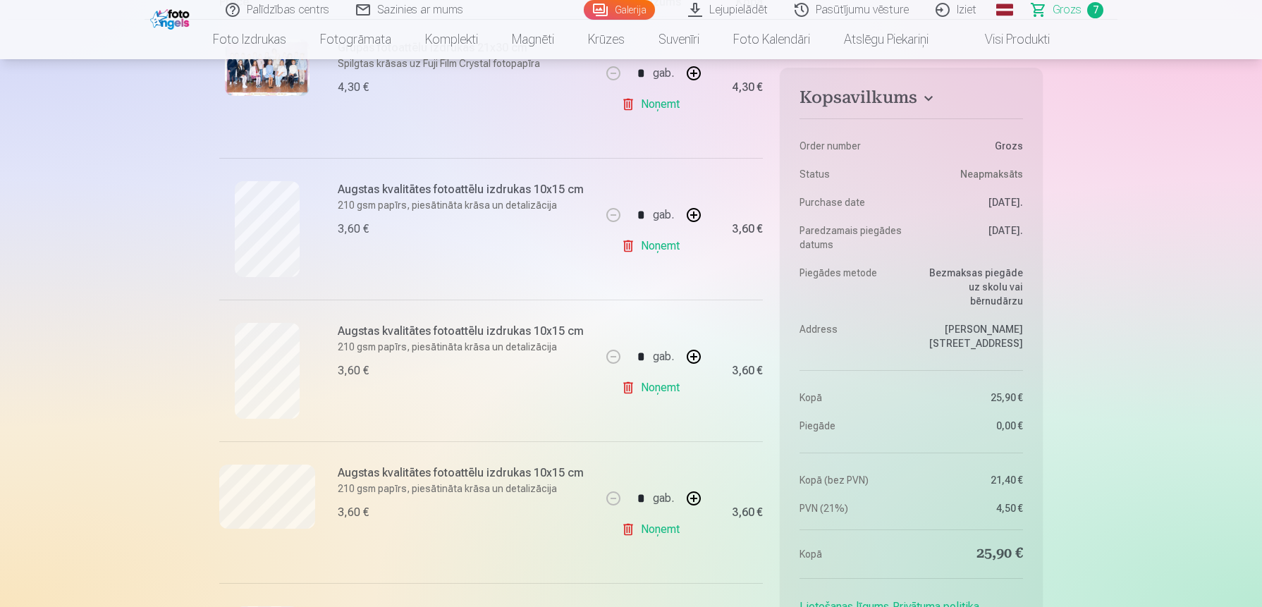
scroll to position [350, 0]
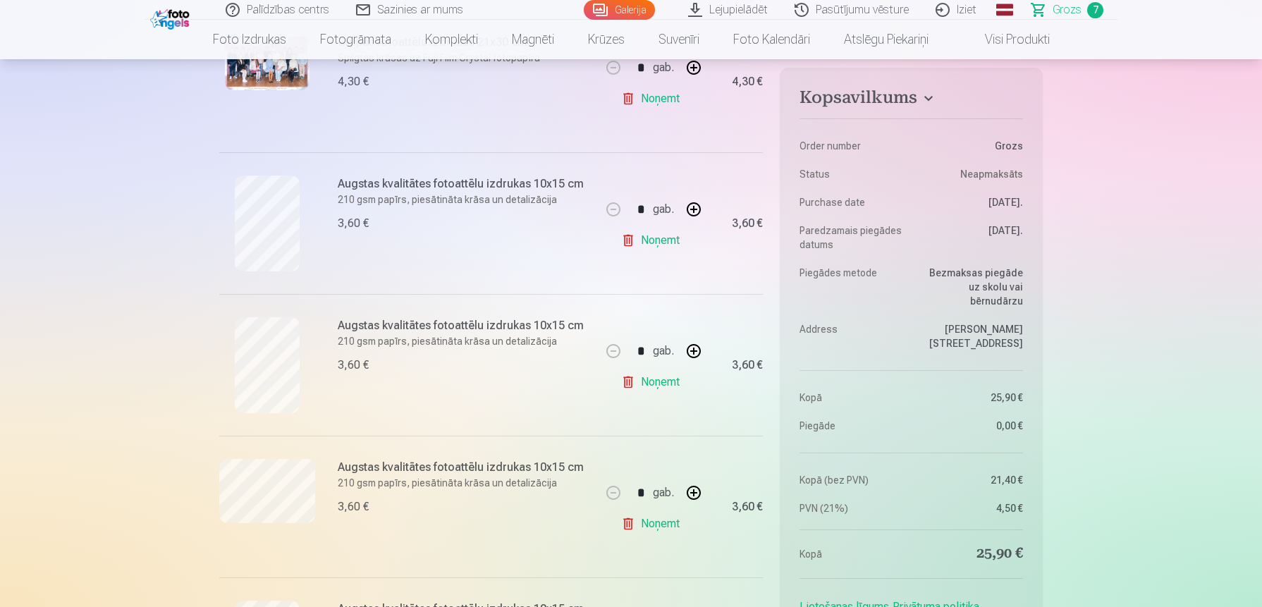
click at [668, 378] on link "Noņemt" at bounding box center [653, 382] width 64 height 28
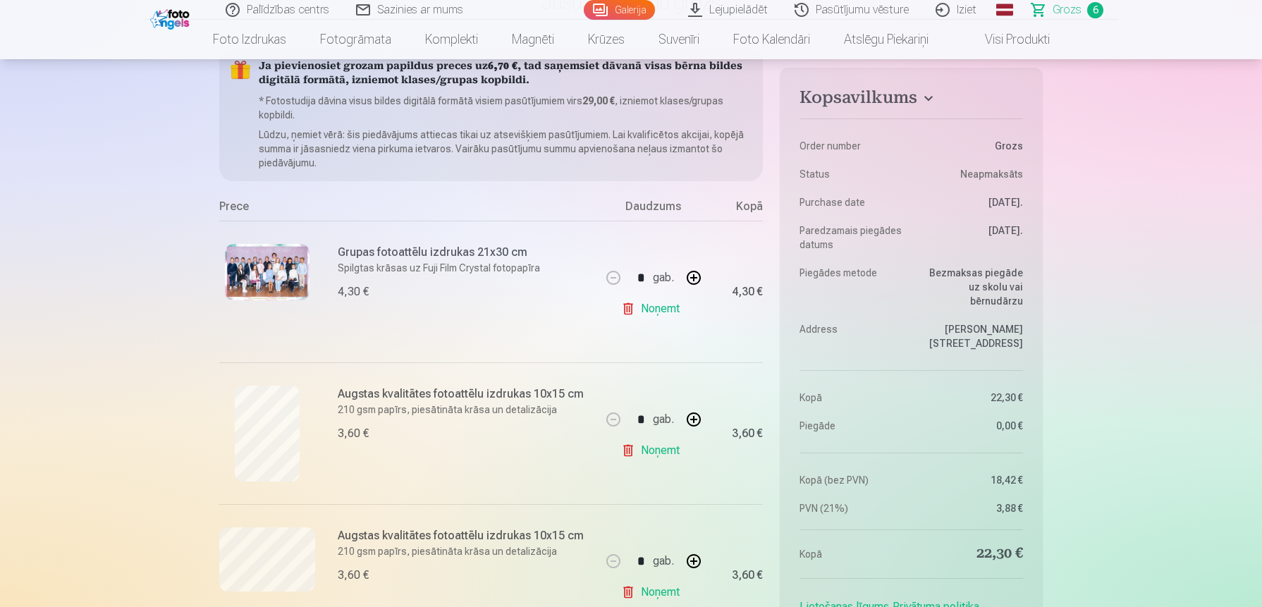
scroll to position [140, 0]
click at [500, 250] on h6 "Grupas fotoattēlu izdrukas 21x30 cm" at bounding box center [465, 253] width 254 height 17
click at [628, 312] on link "Noņemt" at bounding box center [653, 309] width 64 height 28
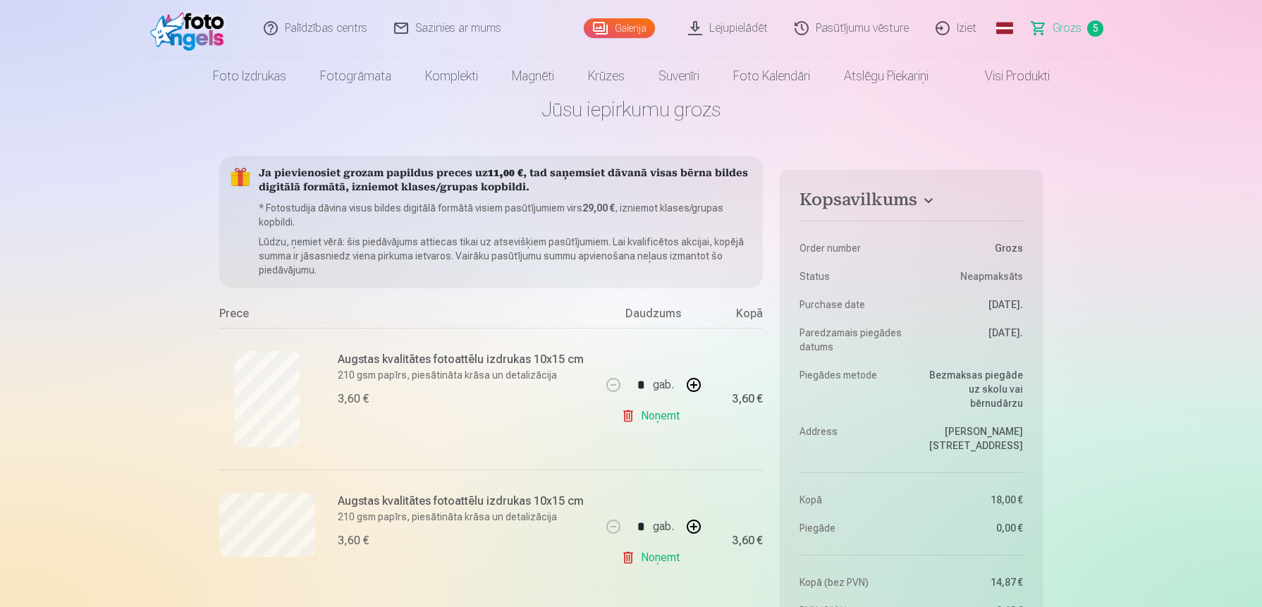
scroll to position [0, 0]
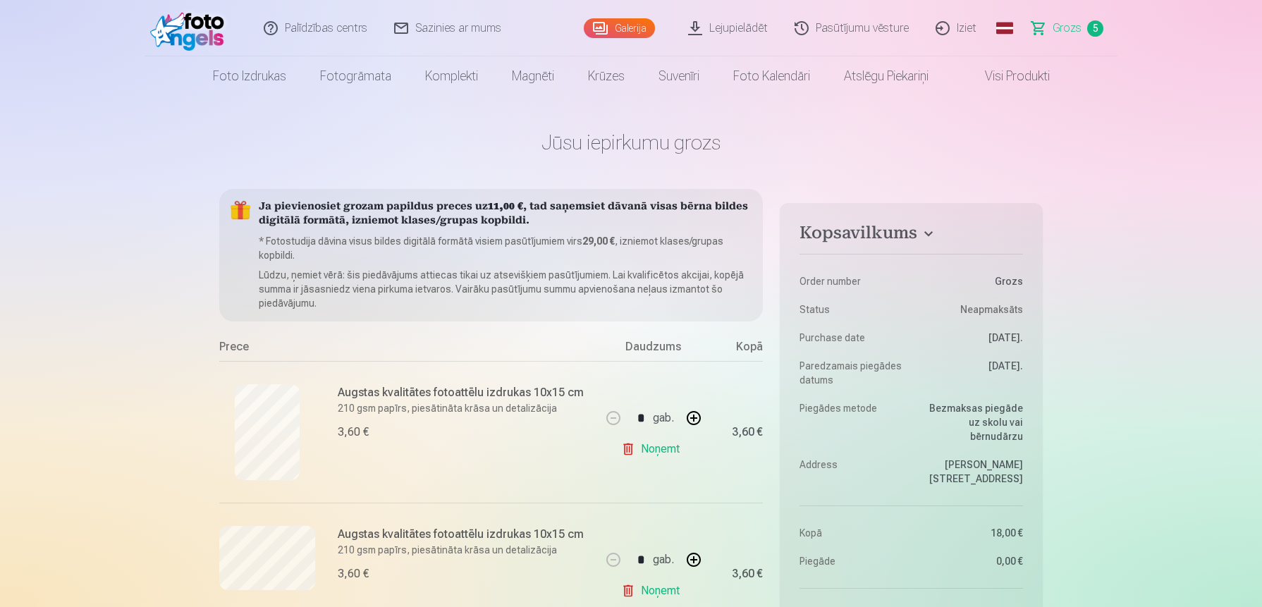
click at [615, 26] on link "Galerija" at bounding box center [619, 28] width 71 height 20
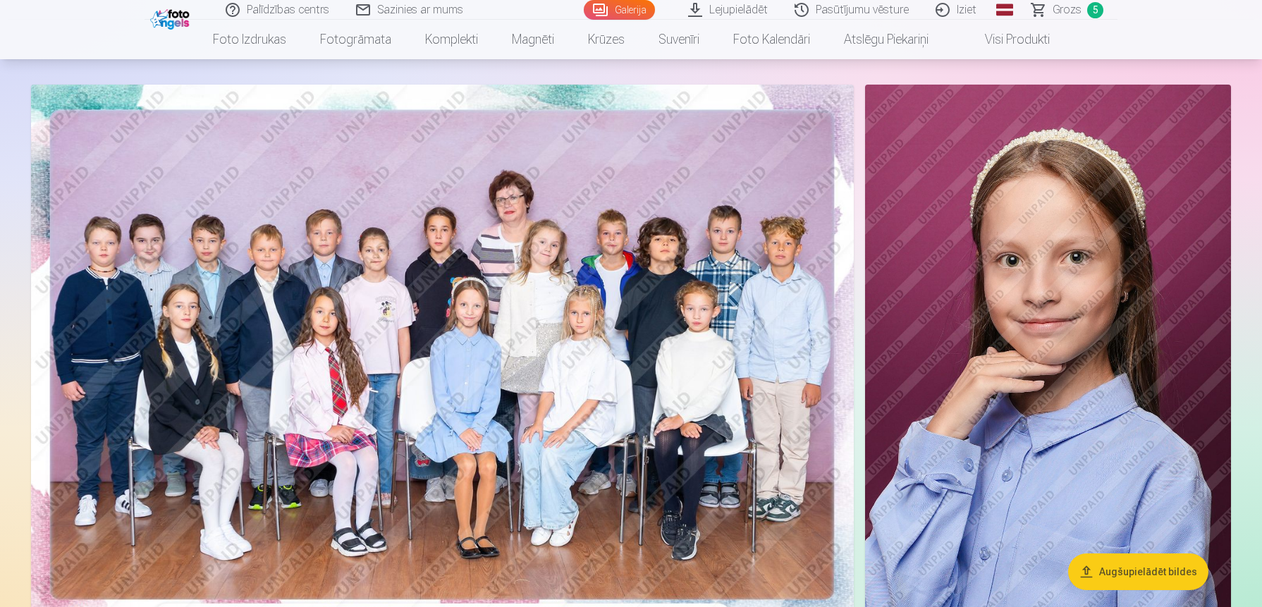
scroll to position [72, 0]
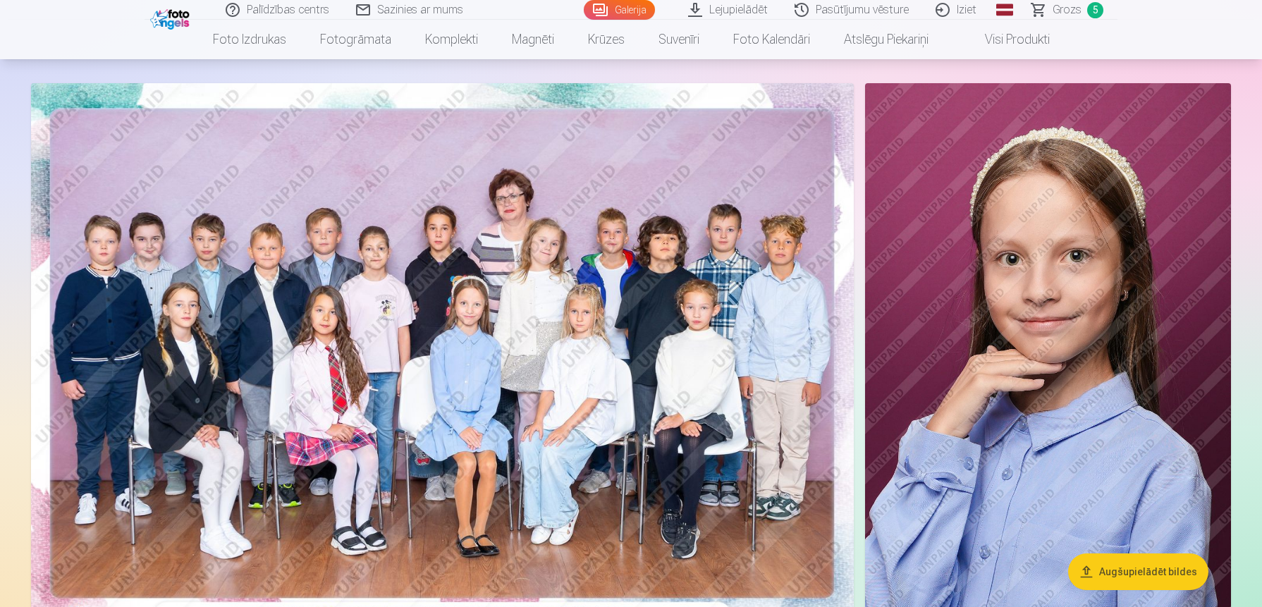
click at [628, 303] on img at bounding box center [442, 357] width 823 height 549
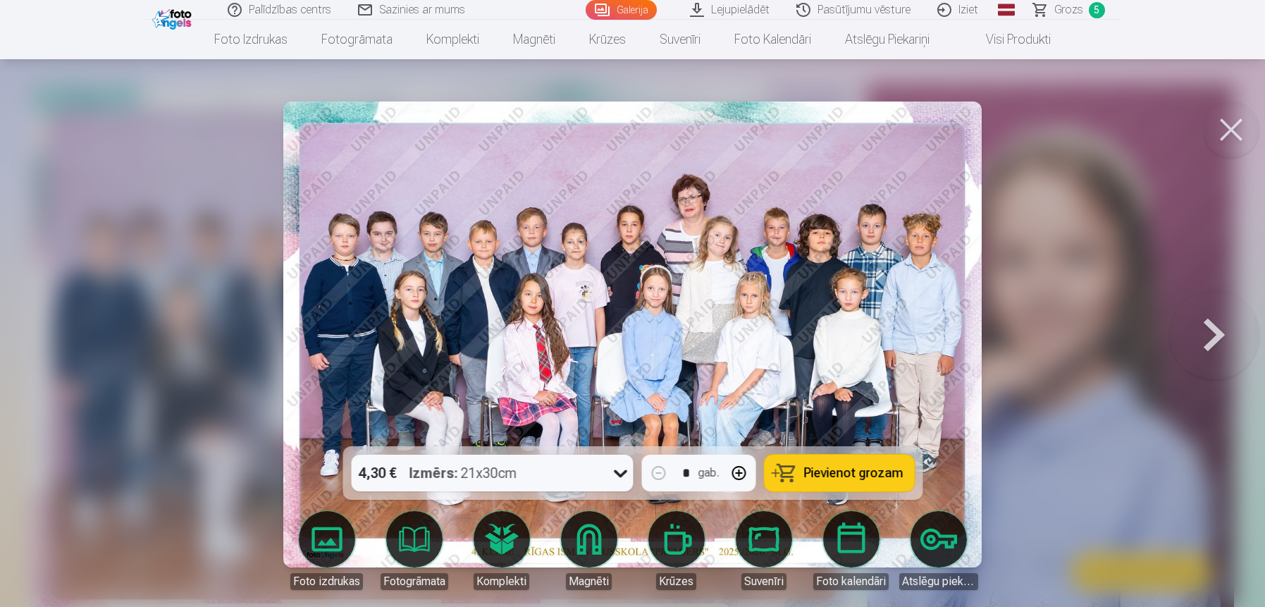
click at [620, 472] on icon at bounding box center [620, 473] width 23 height 23
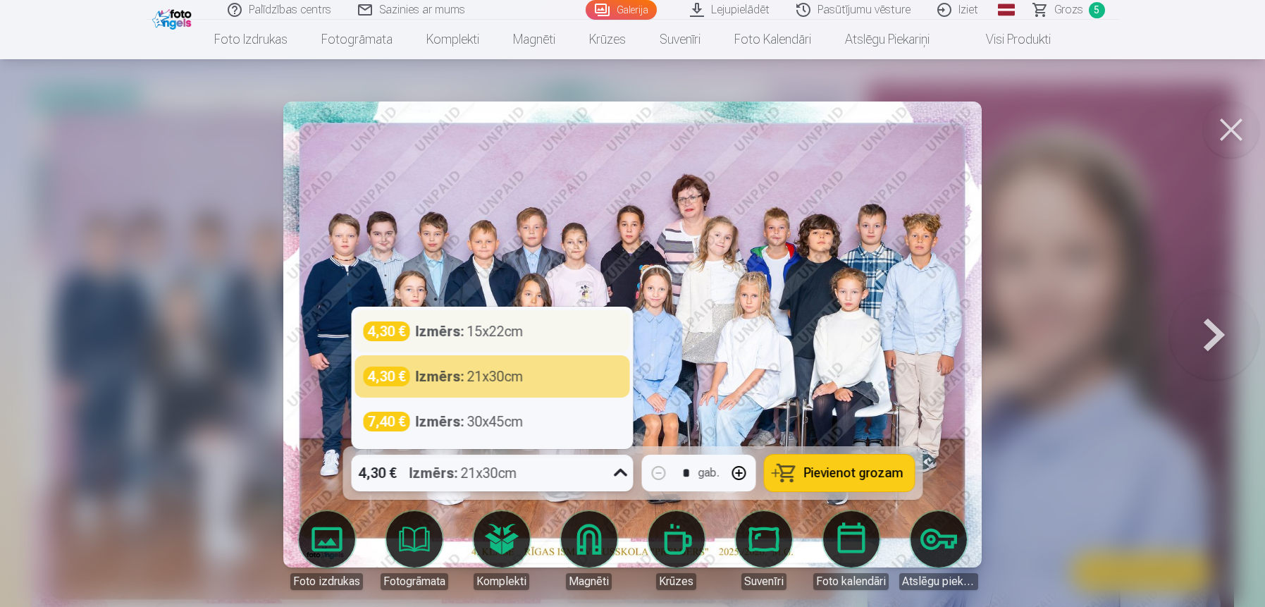
click at [521, 333] on div "Izmērs : 15x22cm" at bounding box center [469, 331] width 108 height 20
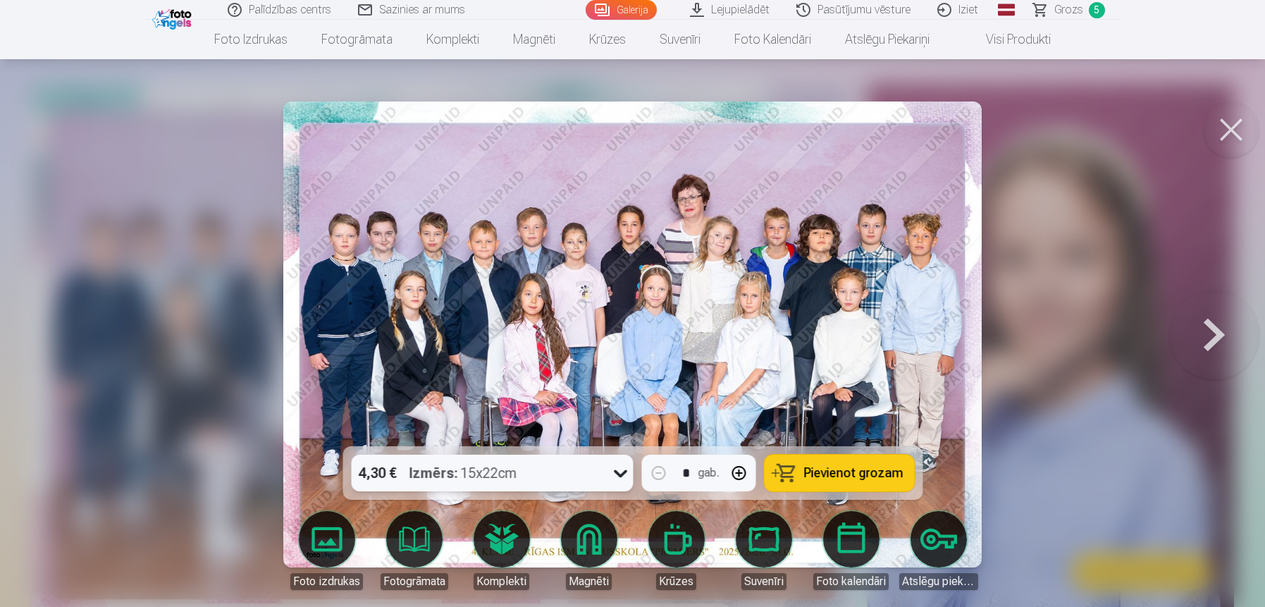
click at [831, 476] on span "Pievienot grozam" at bounding box center [853, 473] width 99 height 13
click at [1226, 136] on button at bounding box center [1231, 130] width 56 height 56
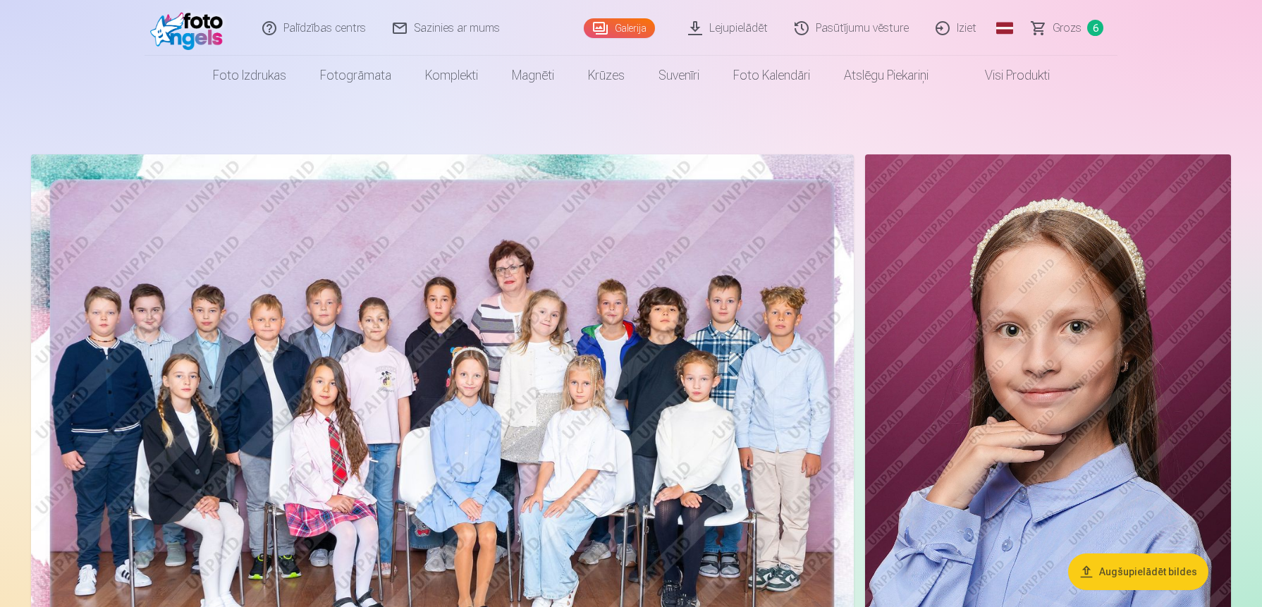
scroll to position [2, 0]
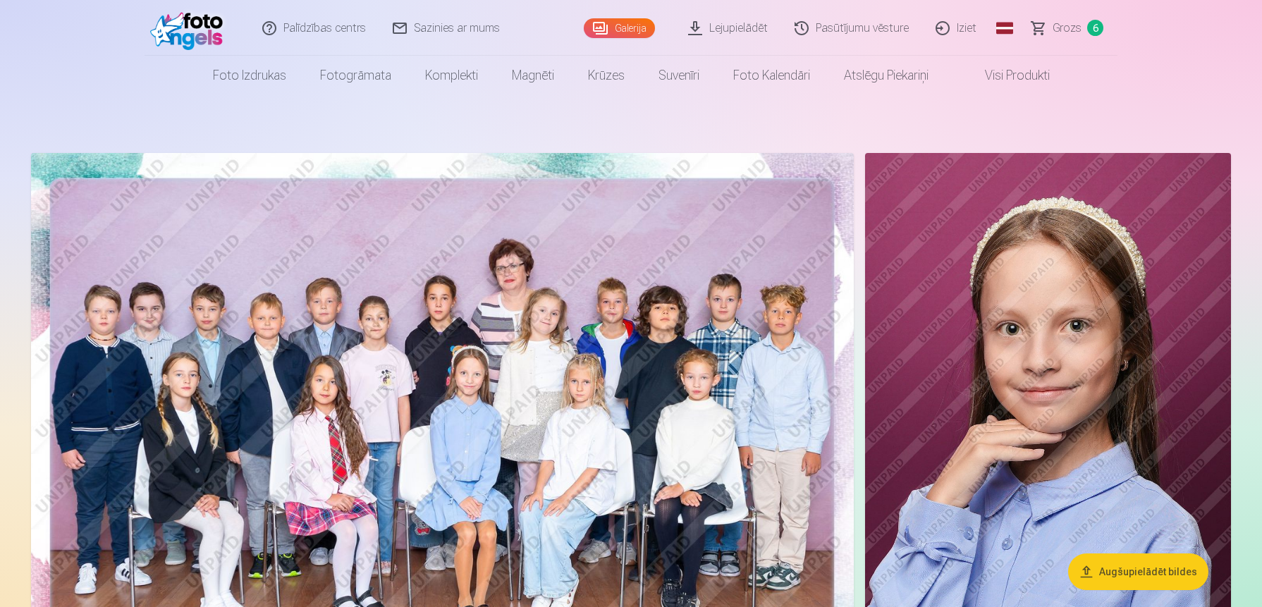
click at [1080, 27] on span "Grozs" at bounding box center [1066, 28] width 29 height 17
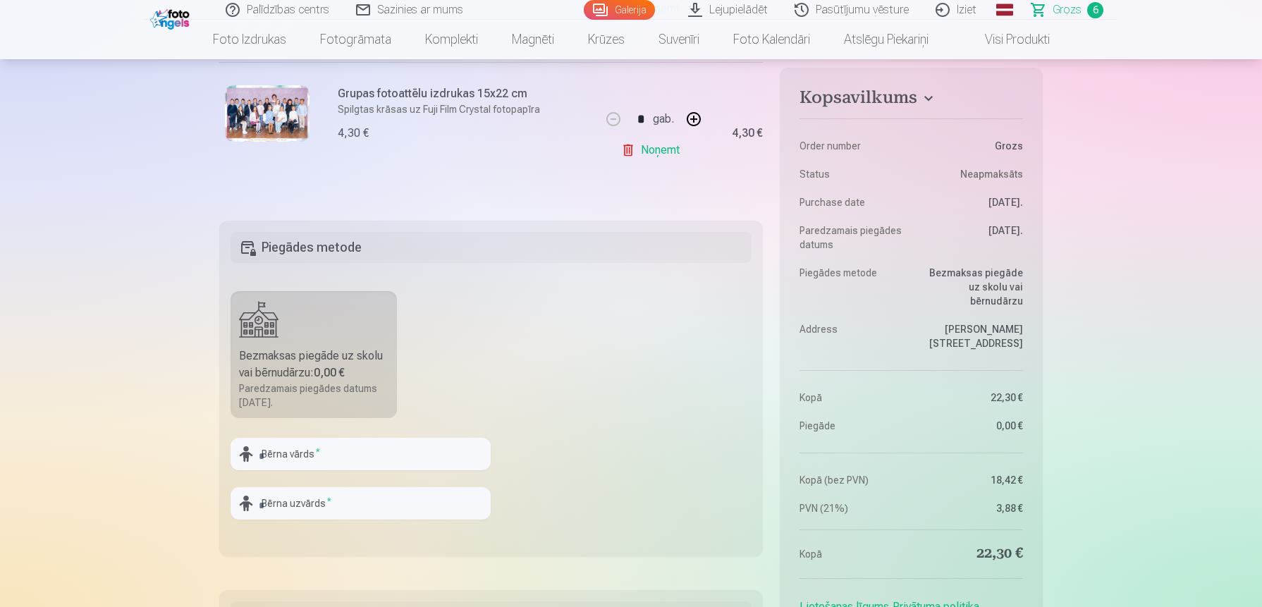
scroll to position [1033, 0]
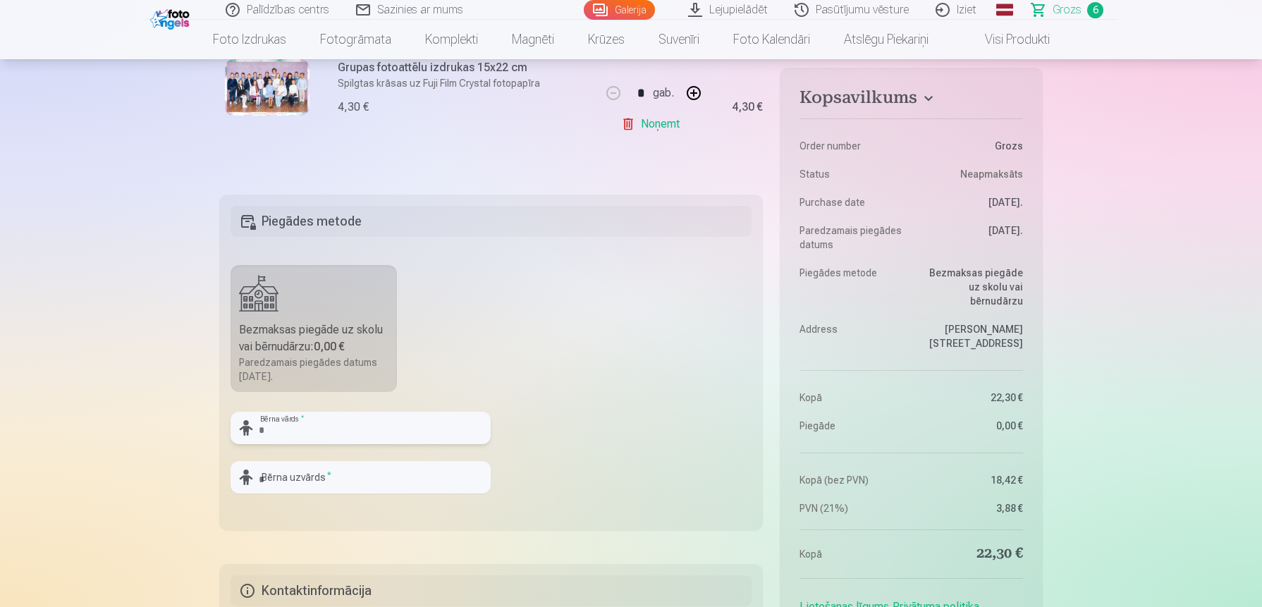
click at [338, 429] on input "text" at bounding box center [360, 428] width 260 height 32
type input "*****"
click at [340, 475] on input "text" at bounding box center [360, 477] width 260 height 32
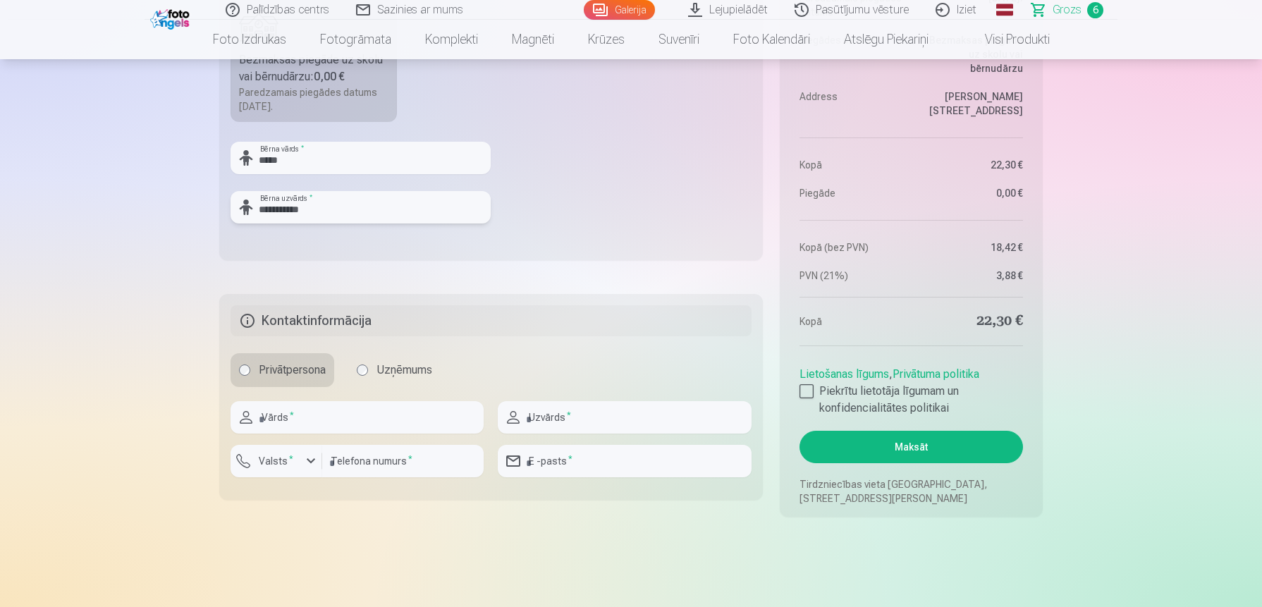
scroll to position [1304, 0]
type input "**********"
click at [340, 418] on input "text" at bounding box center [356, 416] width 253 height 32
type input "****"
click at [564, 414] on input "text" at bounding box center [624, 416] width 253 height 32
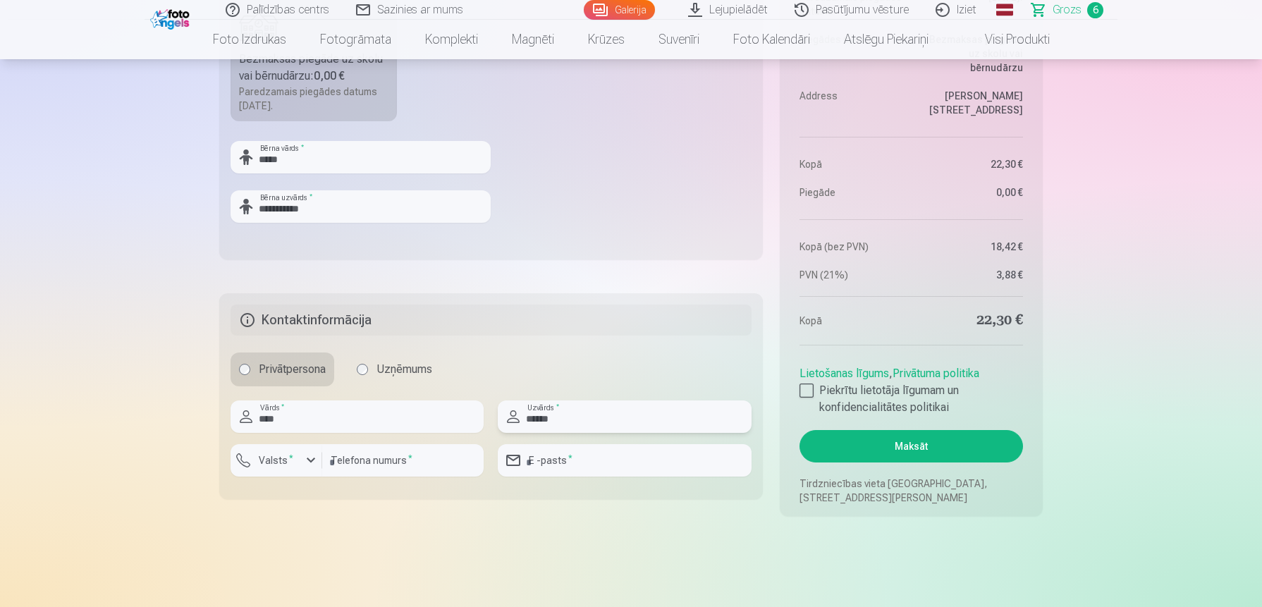
type input "******"
click at [382, 463] on input "number" at bounding box center [402, 460] width 161 height 32
type input "********"
click at [311, 458] on div "button" at bounding box center [310, 460] width 17 height 17
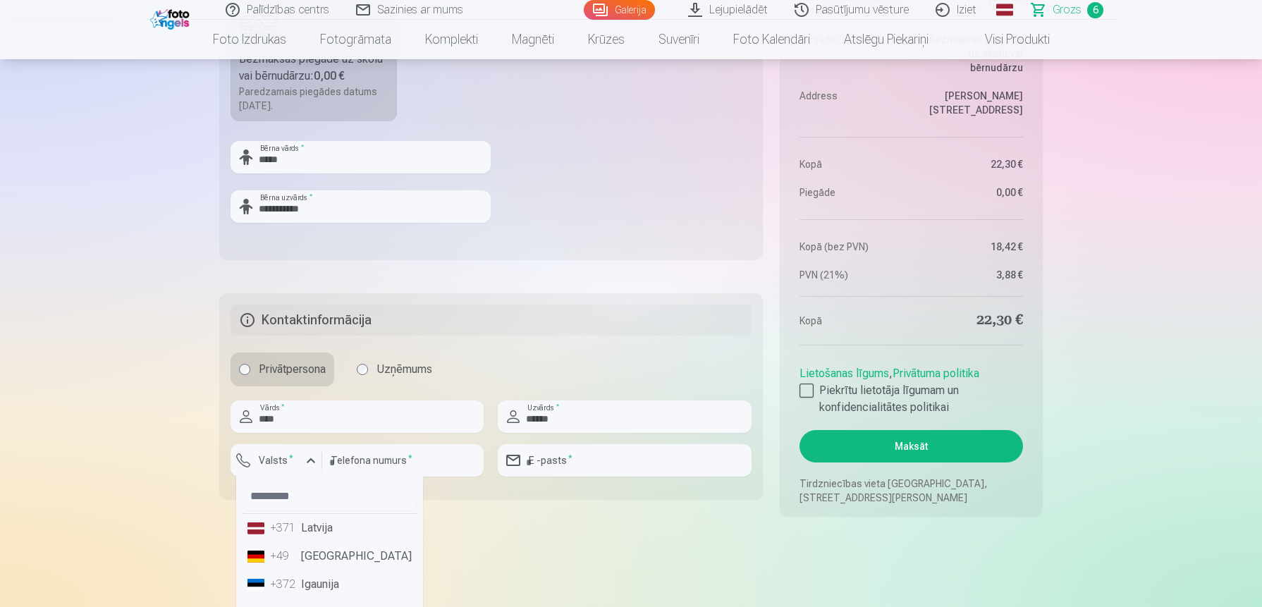
click at [319, 530] on li "+371 Latvija" at bounding box center [330, 528] width 176 height 28
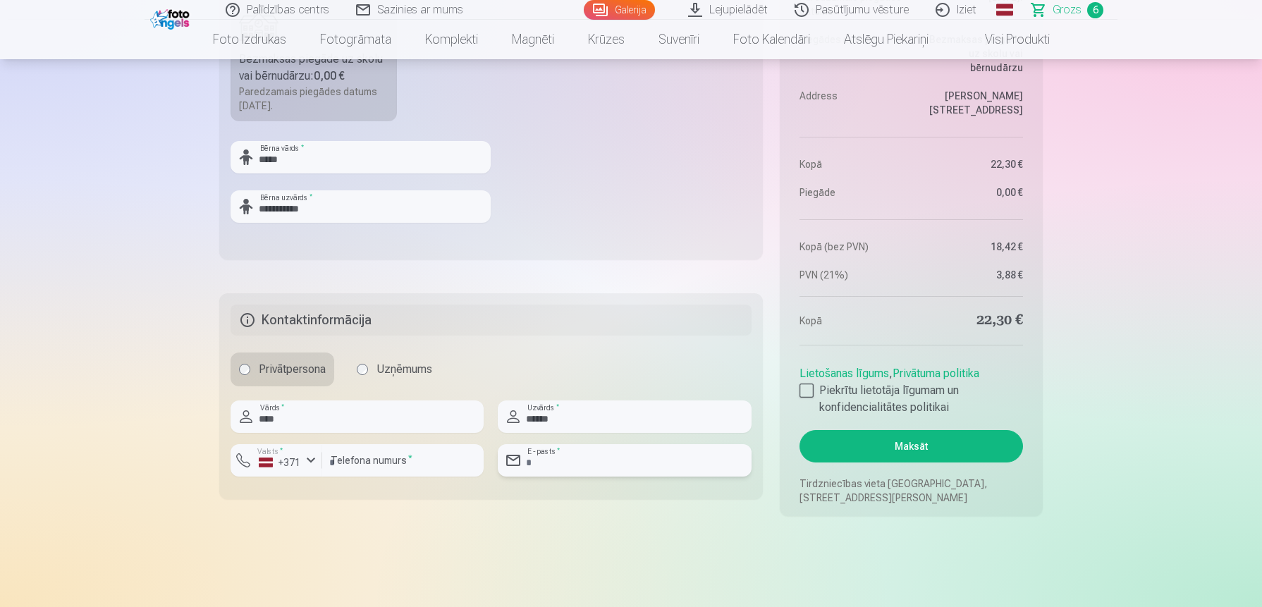
click at [570, 465] on input "email" at bounding box center [624, 460] width 253 height 32
type input "**********"
click at [887, 443] on button "Maksāt" at bounding box center [910, 446] width 223 height 32
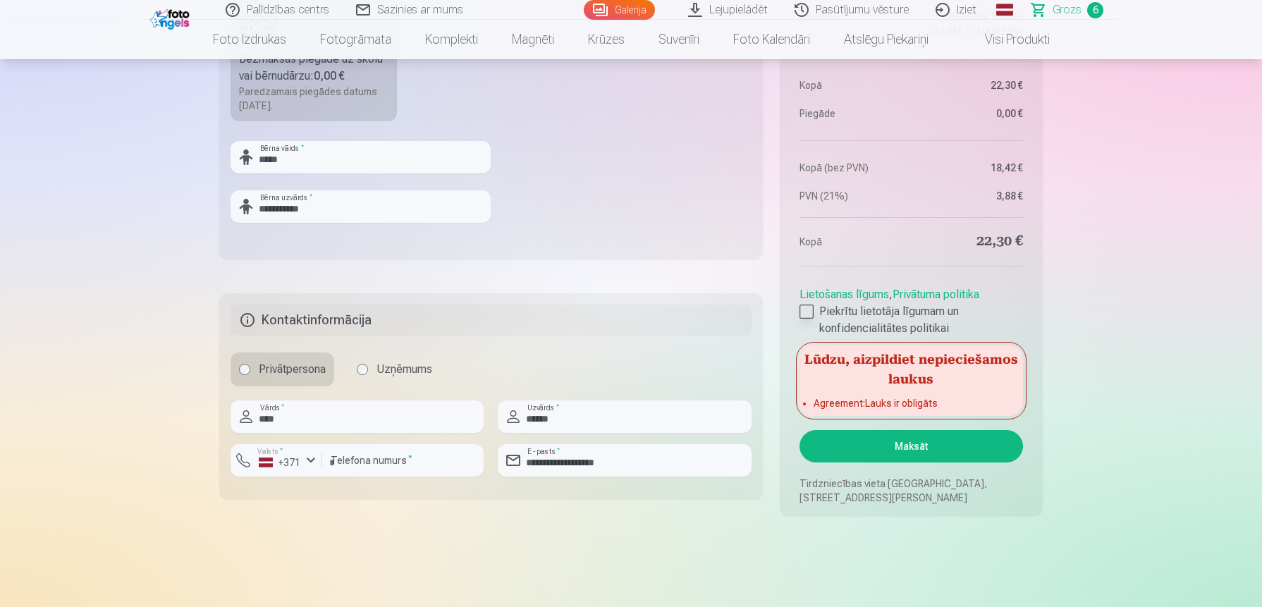
click at [808, 309] on div at bounding box center [806, 312] width 14 height 14
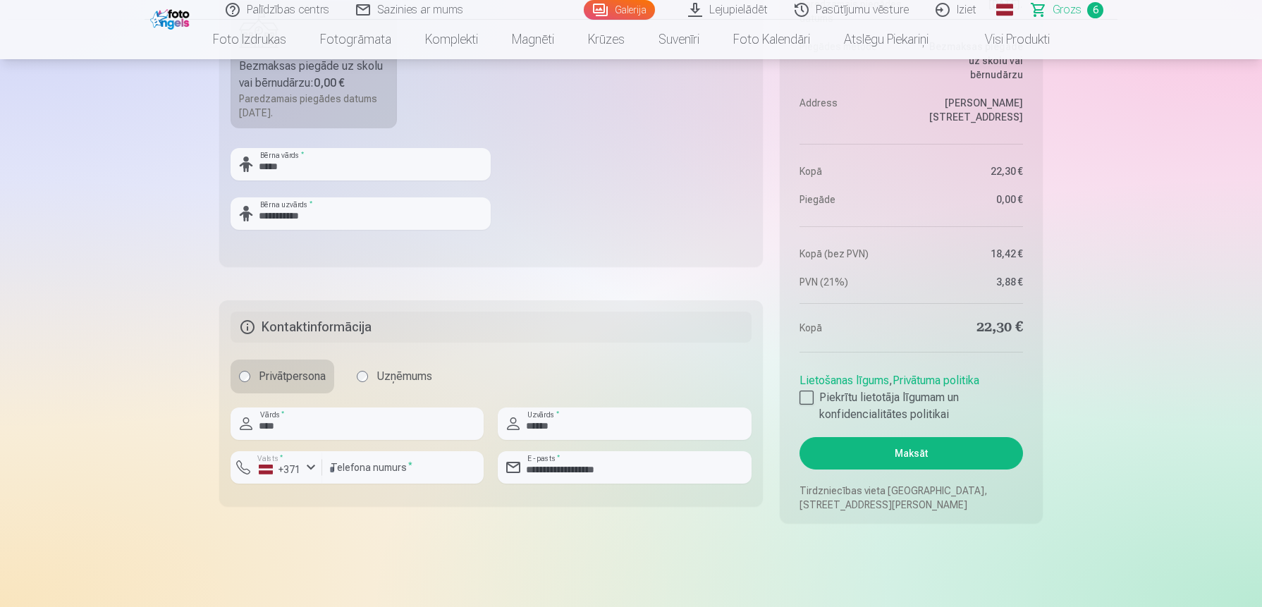
click at [870, 450] on button "Maksāt" at bounding box center [910, 453] width 223 height 32
